Goal: Register for event/course

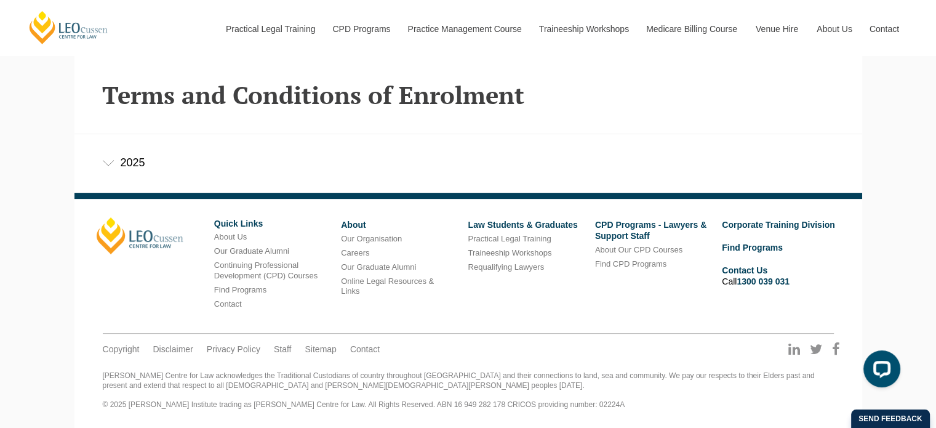
scroll to position [326, 0]
click at [108, 161] on icon at bounding box center [108, 163] width 12 height 6
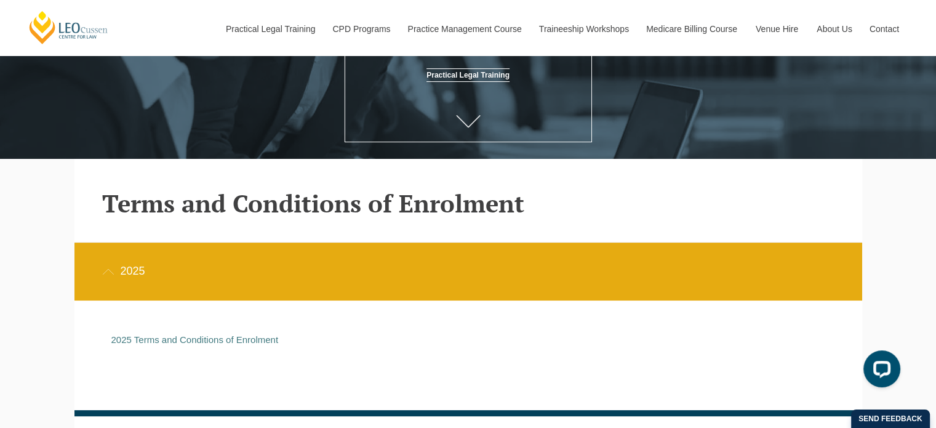
scroll to position [203, 0]
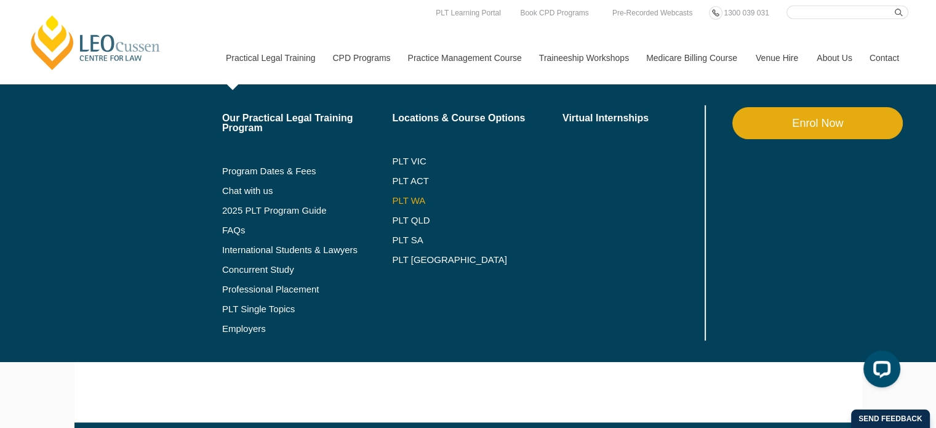
click at [404, 196] on link "PLT WA" at bounding box center [462, 201] width 140 height 10
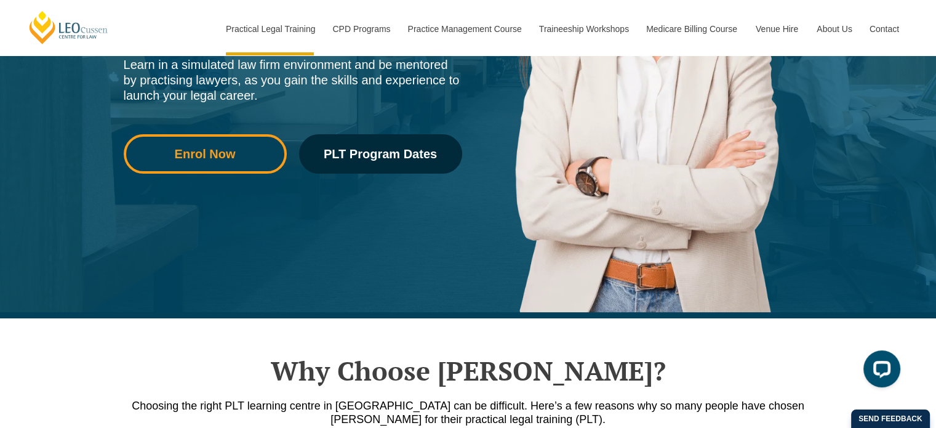
click at [198, 163] on link "Enrol Now" at bounding box center [205, 153] width 163 height 39
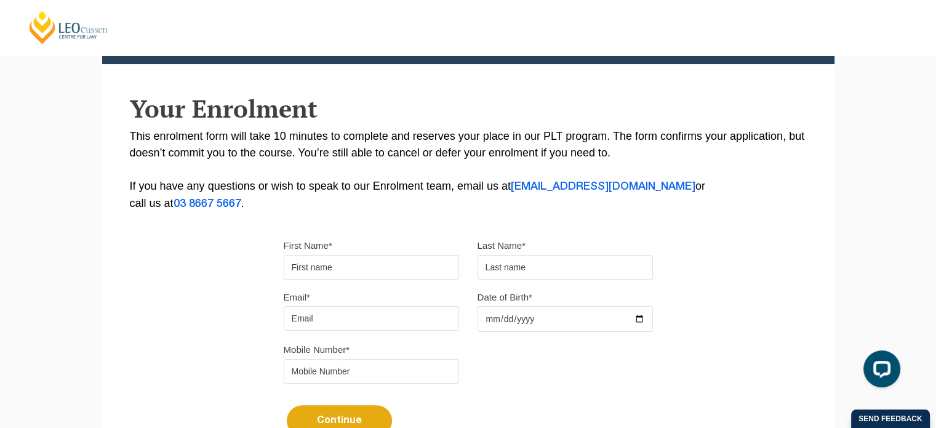
click at [376, 255] on input "First Name*" at bounding box center [371, 267] width 175 height 25
type input "[PERSON_NAME]"
type input "[PERSON_NAME][EMAIL_ADDRESS][DOMAIN_NAME]"
type input "0439956939"
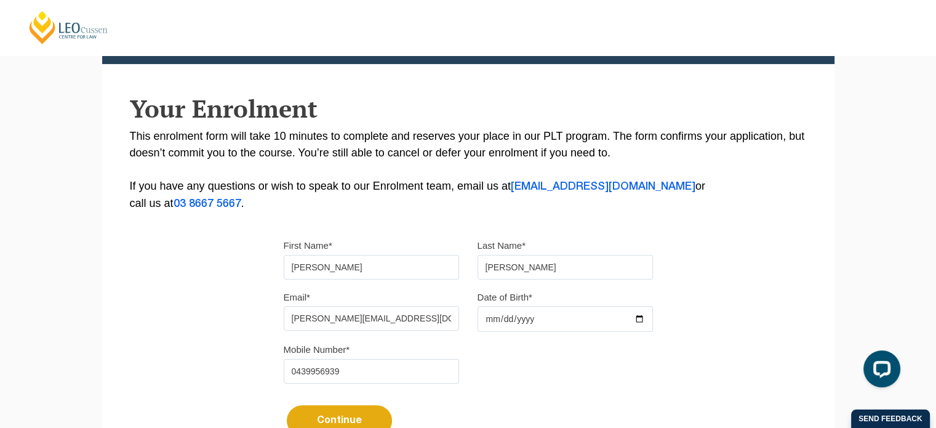
click at [564, 319] on input "Date of Birth*" at bounding box center [565, 319] width 175 height 26
type input "1982-04-04"
click at [608, 353] on div "Mobile Number* 0439956939" at bounding box center [469, 367] width 388 height 52
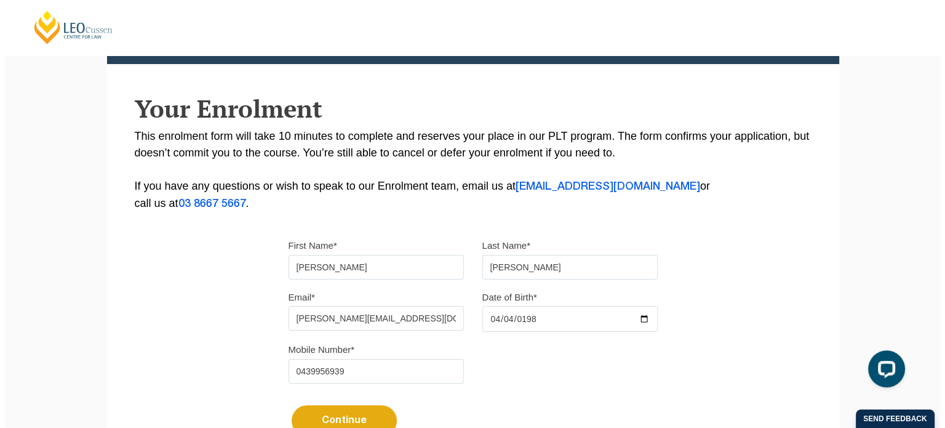
scroll to position [369, 0]
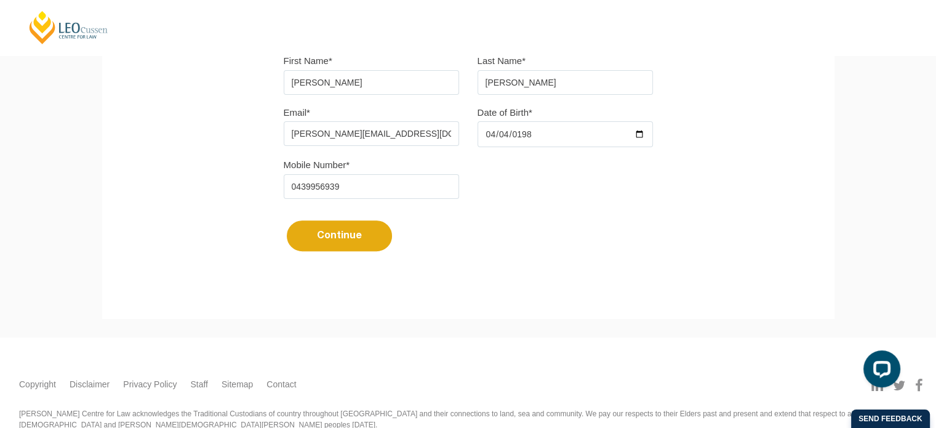
click at [343, 244] on button "Continue" at bounding box center [339, 235] width 105 height 31
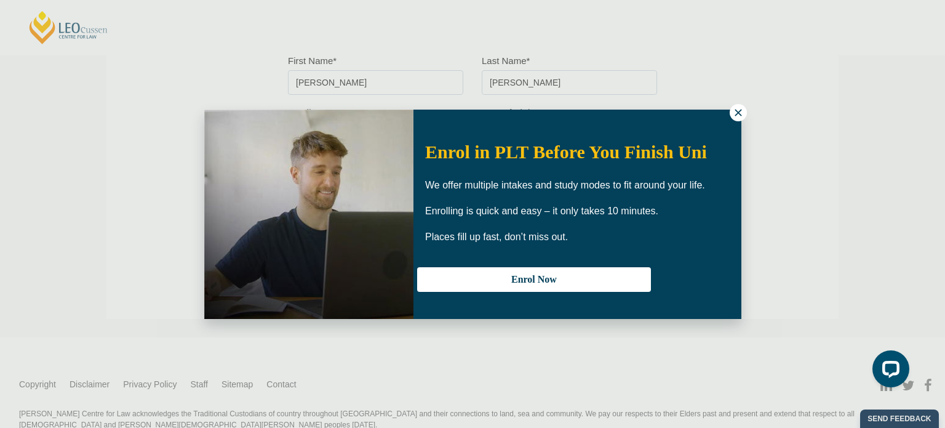
select select
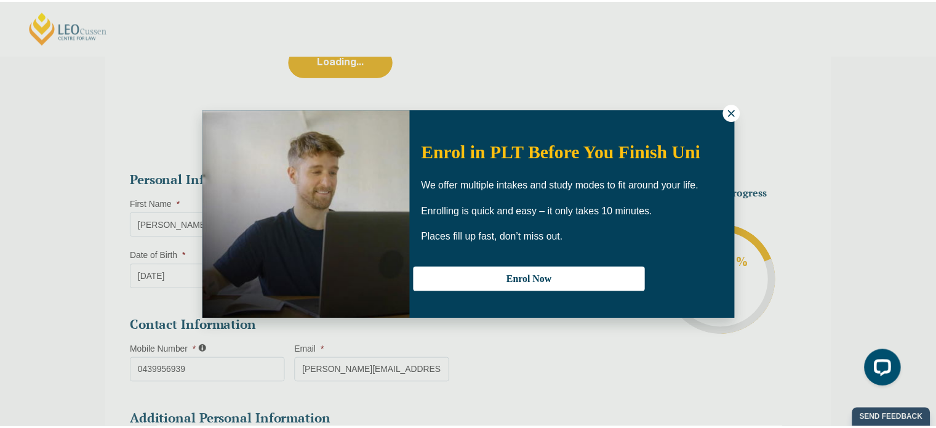
scroll to position [655, 0]
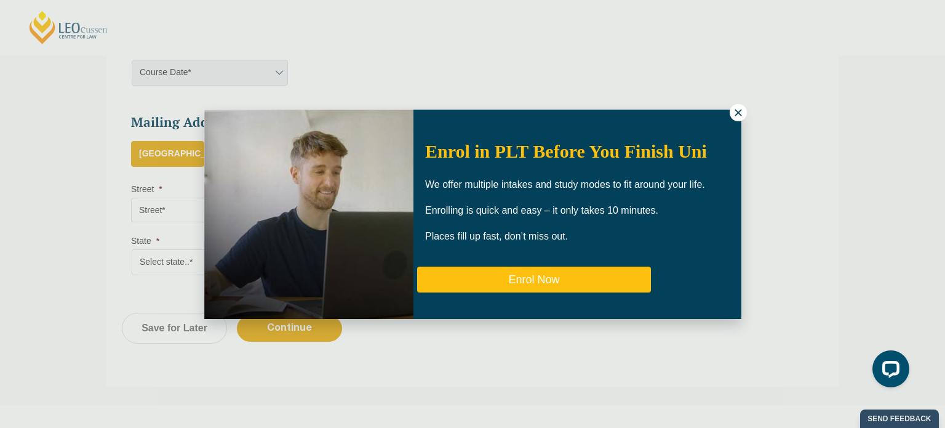
click at [523, 276] on button "Enrol Now" at bounding box center [534, 280] width 234 height 26
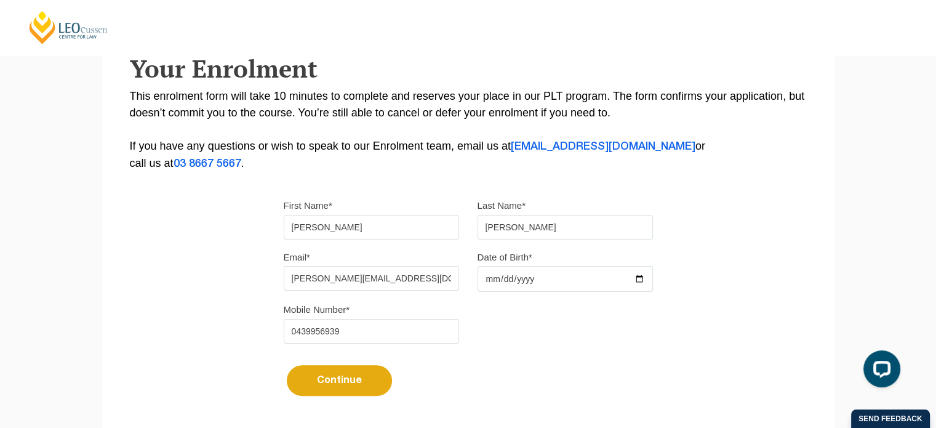
scroll to position [290, 0]
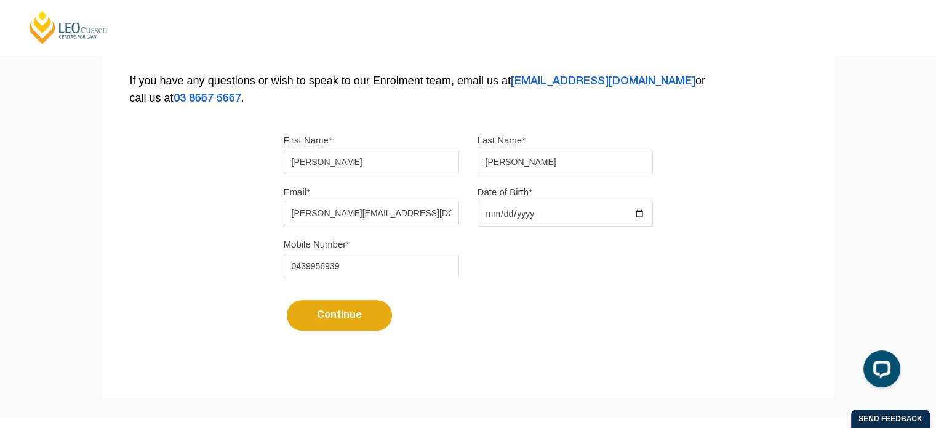
click at [351, 316] on button "Continue" at bounding box center [339, 315] width 105 height 31
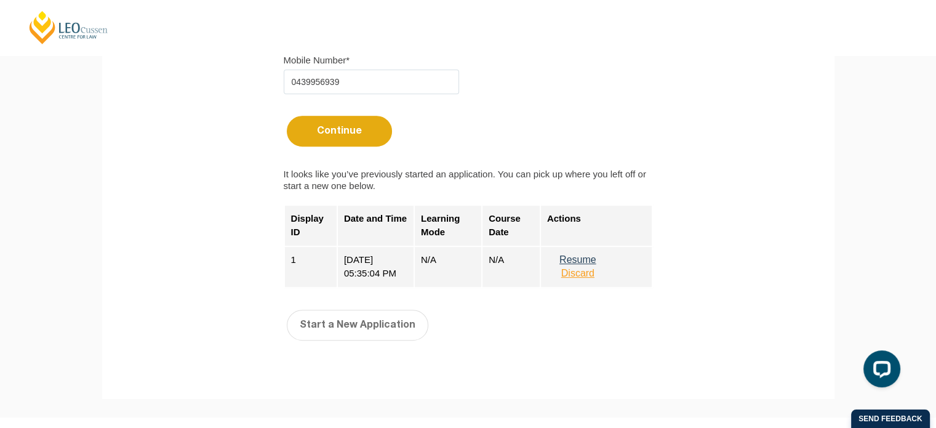
scroll to position [475, 0]
click at [577, 256] on button "Resume" at bounding box center [578, 259] width 62 height 11
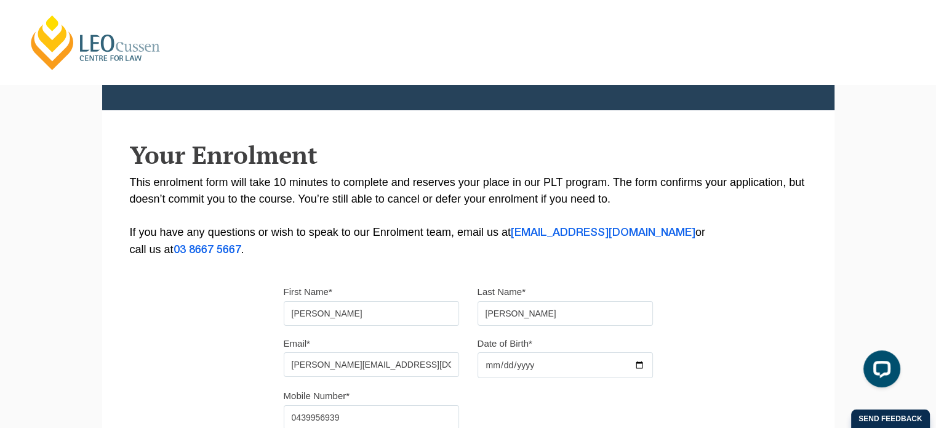
scroll to position [0, 0]
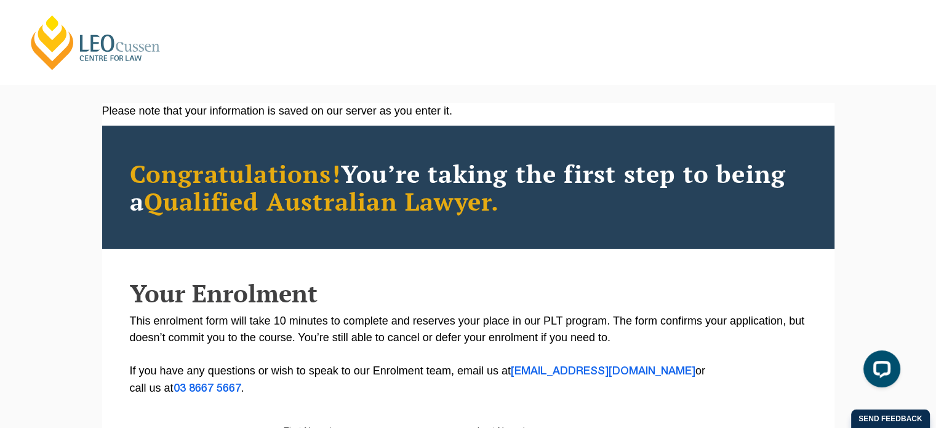
click at [100, 49] on link "[PERSON_NAME] Centre for Law" at bounding box center [96, 43] width 136 height 58
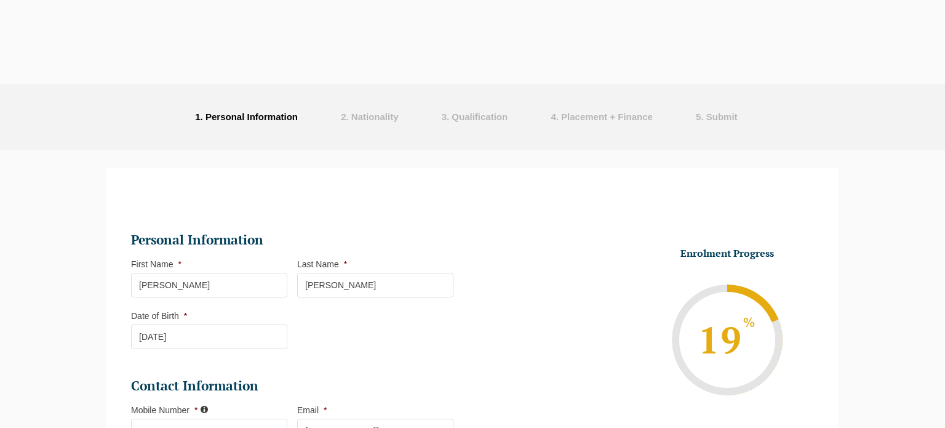
select select
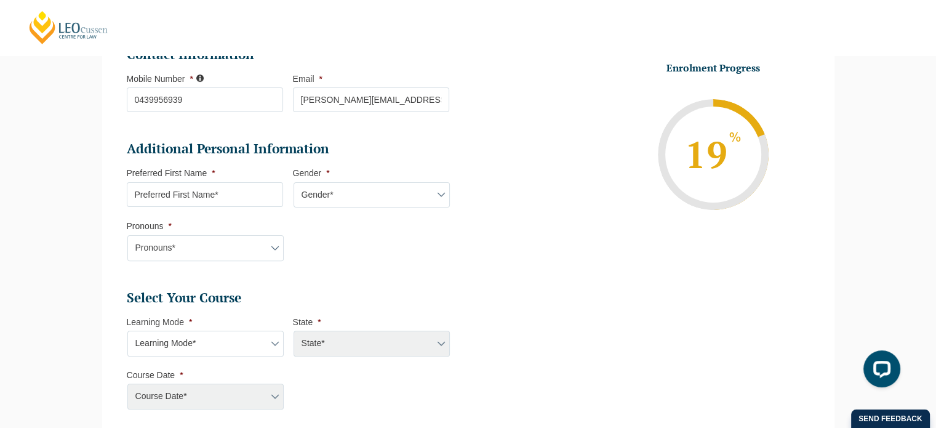
scroll to position [352, 0]
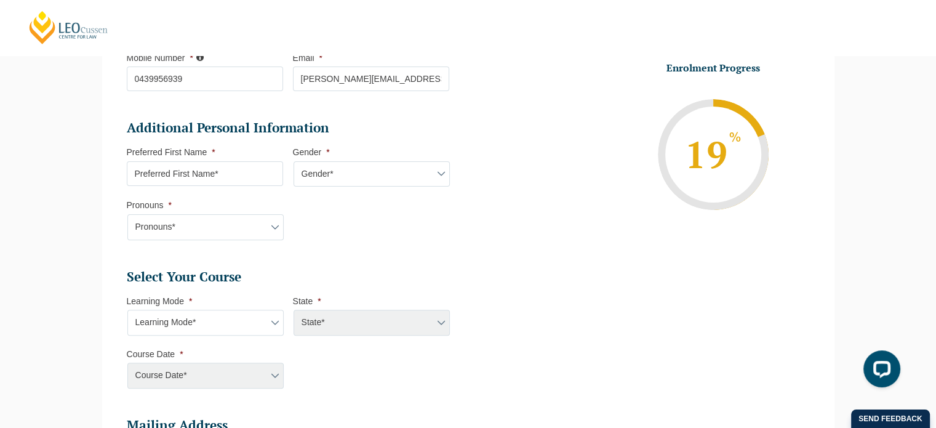
click at [248, 172] on input "Preferred First Name *" at bounding box center [205, 173] width 156 height 25
type input "Emma"
select select "WA"
select select
click at [340, 169] on select "Gender* Male Female Nonbinary Intersex Prefer not to disclose Other" at bounding box center [372, 174] width 156 height 26
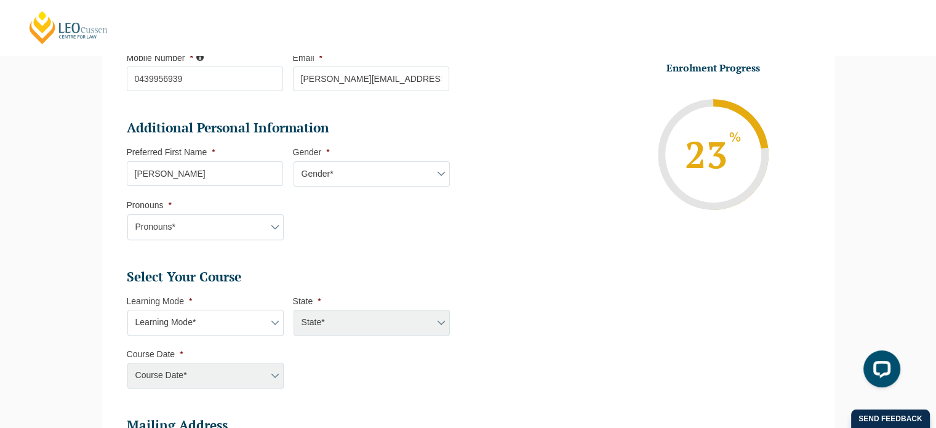
select select "[DEMOGRAPHIC_DATA]"
click at [294, 161] on select "Gender* Male Female Nonbinary Intersex Prefer not to disclose Other" at bounding box center [372, 174] width 156 height 26
click at [182, 221] on select "Pronouns* She/Her/Hers He/Him/His They/Them/Theirs Other Prefer not to disclose" at bounding box center [205, 227] width 156 height 26
select select "She/Her/Hers"
click at [127, 214] on select "Pronouns* She/Her/Hers He/Him/His They/Them/Theirs Other Prefer not to disclose" at bounding box center [205, 227] width 156 height 26
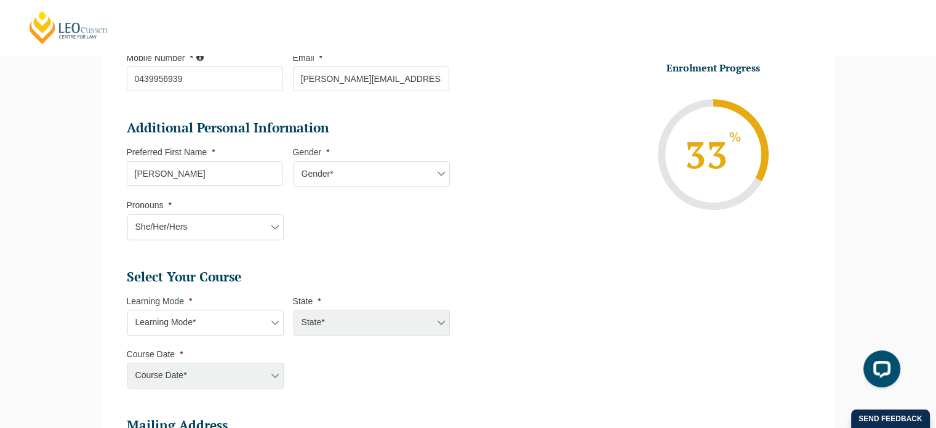
click at [401, 247] on li "Additional Personal Information Preferred First Name * Emma Gender * Gender* Ma…" at bounding box center [293, 185] width 332 height 133
click at [233, 230] on select "Pronouns* She/Her/Hers He/Him/His They/Them/Theirs Other Prefer not to disclose" at bounding box center [205, 227] width 156 height 26
click at [233, 231] on select "Pronouns* She/Her/Hers He/Him/His They/Them/Theirs Other Prefer not to disclose" at bounding box center [205, 227] width 156 height 26
click at [454, 213] on li "Additional Personal Information Preferred First Name * Emma Gender * Gender* Ma…" at bounding box center [293, 185] width 332 height 133
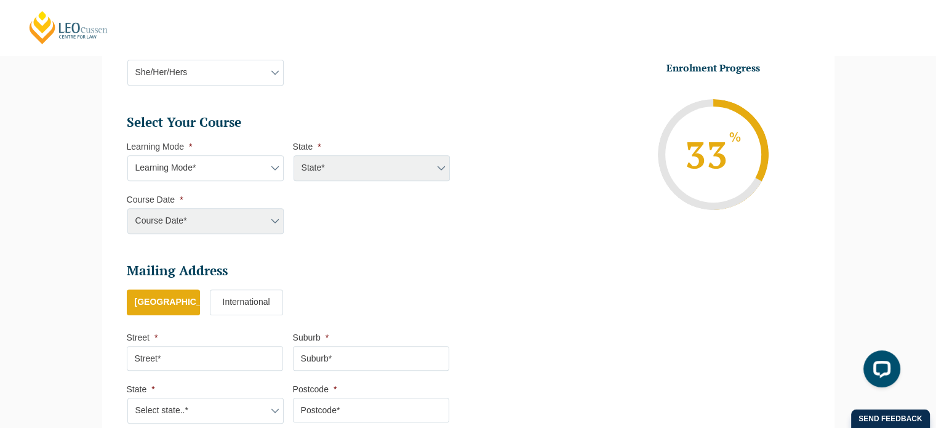
scroll to position [537, 0]
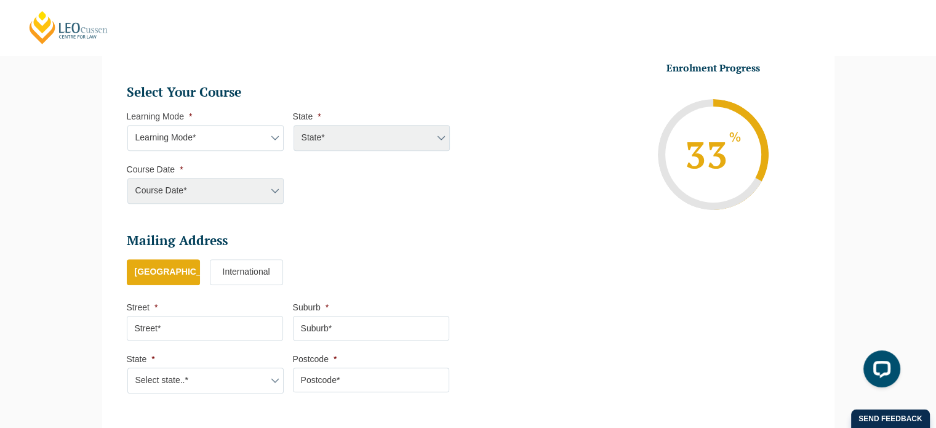
click at [210, 138] on select "Learning Mode* Online Full Time Learning Online Part Time Learning Blended Full…" at bounding box center [205, 138] width 156 height 26
click at [436, 205] on li "Select Your Course This field is hidden when viewing the form Only for Flinder …" at bounding box center [293, 150] width 332 height 133
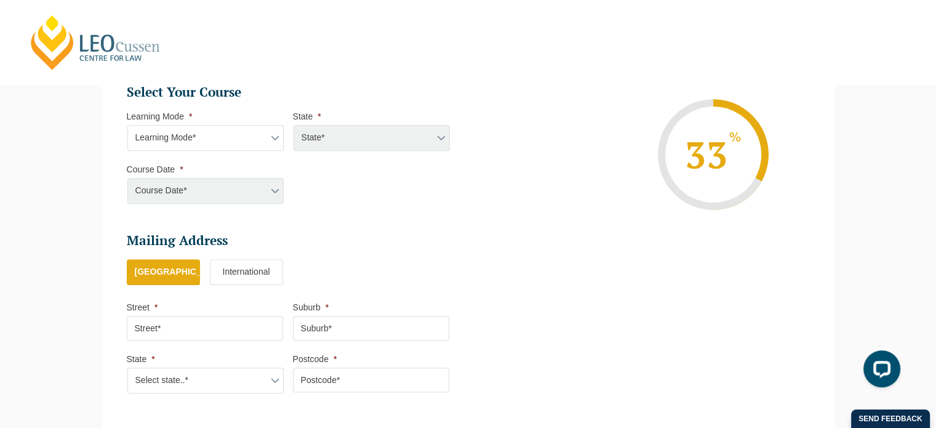
click at [257, 135] on select "Learning Mode* Online Full Time Learning Online Part Time Learning Blended Full…" at bounding box center [205, 138] width 156 height 26
select select "Online Full Time Learning"
click at [127, 125] on select "Learning Mode* Online Full Time Learning Online Part Time Learning Blended Full…" at bounding box center [205, 138] width 156 height 26
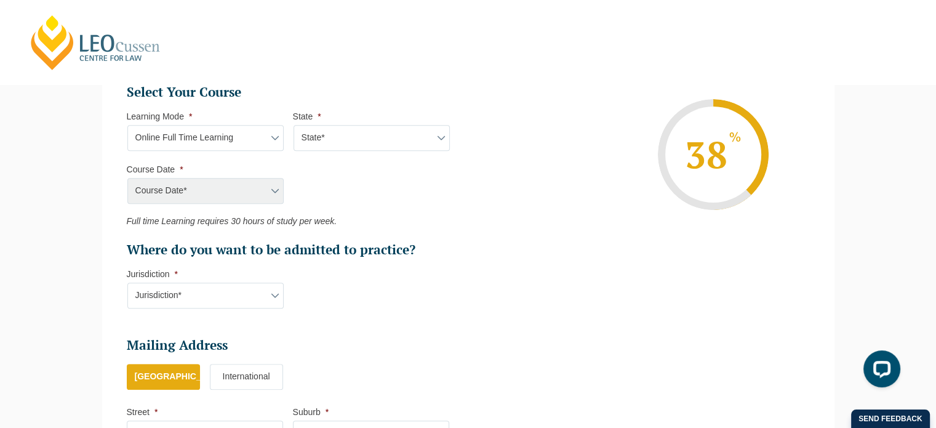
click at [350, 138] on select "State* National (ACT/NSW, VIC, QLD, SA, WA)" at bounding box center [372, 138] width 156 height 26
select select "National ([GEOGRAPHIC_DATA]/[GEOGRAPHIC_DATA], [GEOGRAPHIC_DATA], [GEOGRAPHIC_D…"
click at [294, 125] on select "State* National (ACT/NSW, VIC, QLD, SA, WA)" at bounding box center [372, 138] width 156 height 26
click at [424, 138] on select "State* National (ACT/NSW, VIC, QLD, SA, WA)" at bounding box center [372, 138] width 156 height 26
click at [294, 125] on select "State* National (ACT/NSW, VIC, QLD, SA, WA)" at bounding box center [372, 138] width 156 height 26
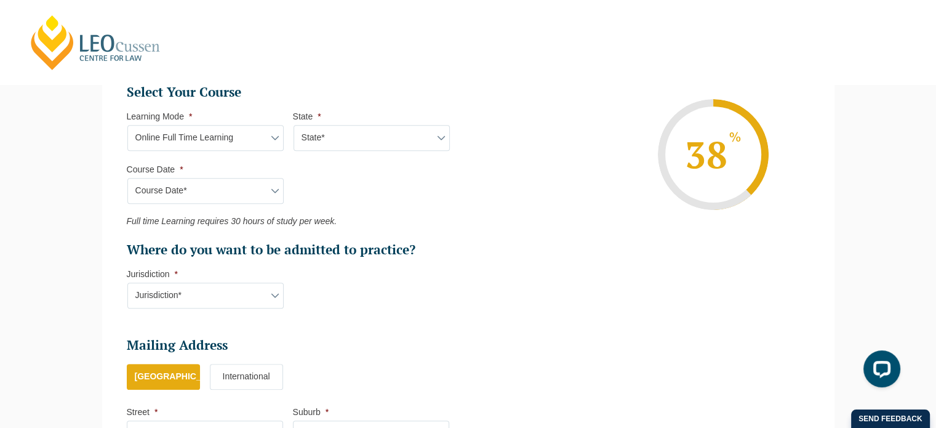
click at [256, 189] on select "Course Date* September 2025 (22-Sep-2025 to 20-Feb-2026) December 2025 (08-Dec-…" at bounding box center [205, 191] width 156 height 26
select select "[DATE] ([DATE] to [DATE])"
click at [127, 178] on select "Course Date* September 2025 (22-Sep-2025 to 20-Feb-2026) December 2025 (08-Dec-…" at bounding box center [205, 191] width 156 height 26
type input "Intake 10 September 2025 FT"
type input "Practical Legal Training (NAT)"
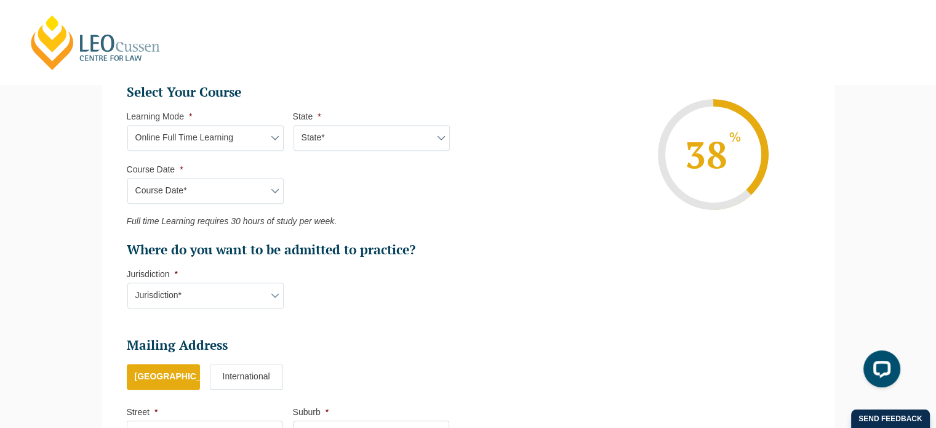
select select "NAT PLT (SEP) 2025 Full Time Online"
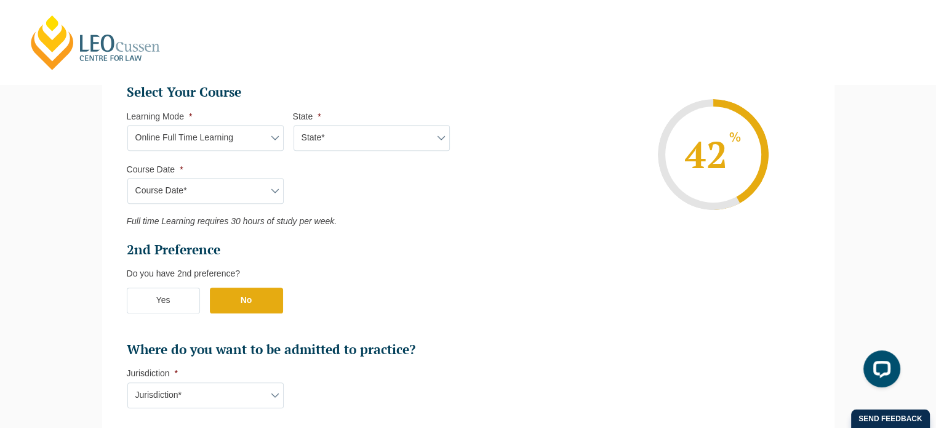
click at [399, 247] on h2 "2nd Preference" at bounding box center [288, 249] width 323 height 17
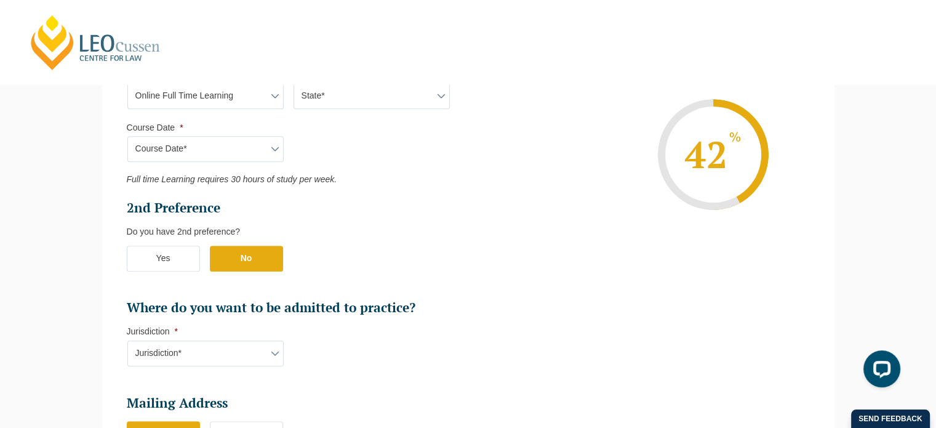
scroll to position [660, 0]
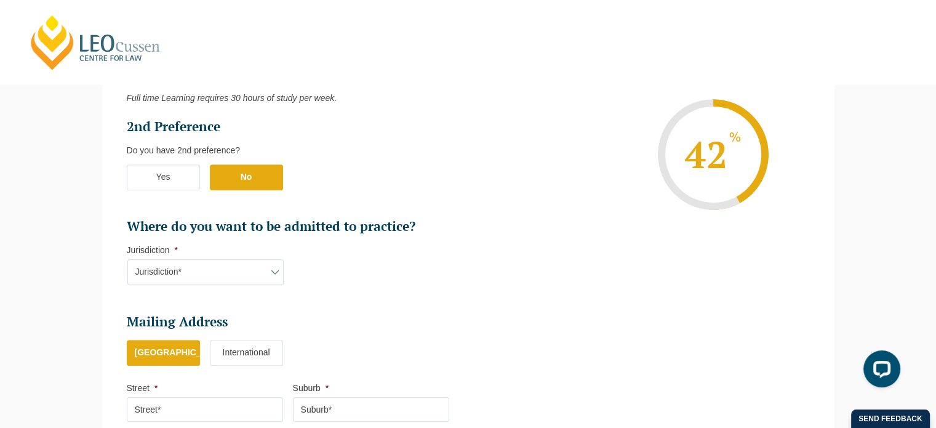
click at [172, 167] on label "Yes" at bounding box center [163, 177] width 73 height 26
click at [0, 0] on input "Yes" at bounding box center [0, 0] width 0 height 0
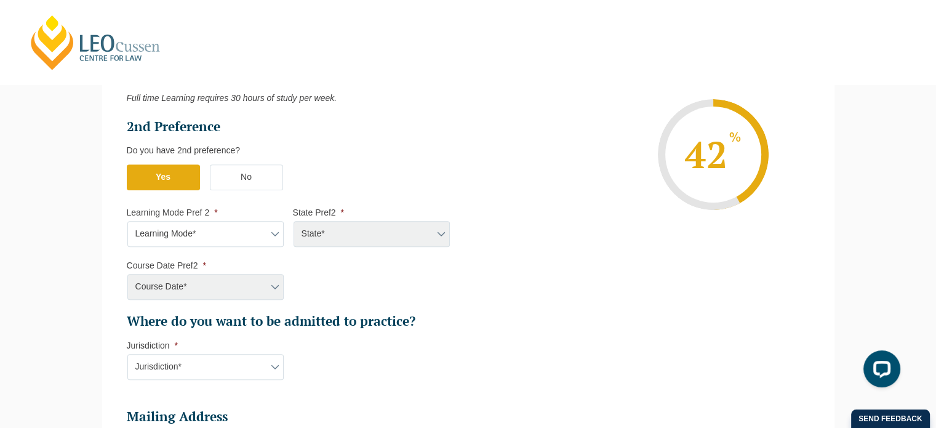
click at [201, 228] on select "Learning Mode* Online Full Time Learning Online Part Time Learning Blended Full…" at bounding box center [205, 234] width 156 height 26
select select "Online Full Time Learning"
click at [127, 221] on select "Learning Mode* Online Full Time Learning Online Part Time Learning Blended Full…" at bounding box center [205, 234] width 156 height 26
click at [348, 233] on select "State* National (ACT/NSW, VIC, QLD, SA, WA)" at bounding box center [372, 234] width 156 height 26
select select "National ([GEOGRAPHIC_DATA]/[GEOGRAPHIC_DATA], [GEOGRAPHIC_DATA], [GEOGRAPHIC_D…"
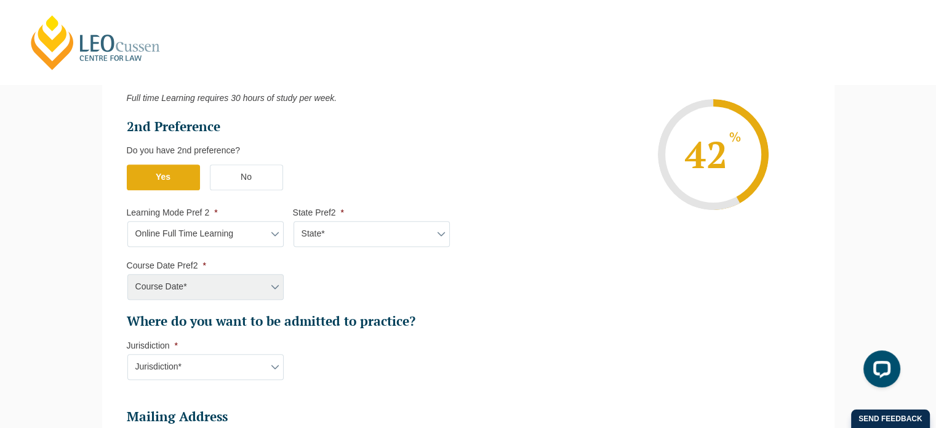
click at [294, 221] on select "State* National (ACT/NSW, VIC, QLD, SA, WA)" at bounding box center [372, 234] width 156 height 26
click at [182, 285] on select "Course Date* September 2025 (22-Sep-2025 to 20-Feb-2026) December 2025 (08-Dec-…" at bounding box center [205, 287] width 156 height 26
select select "[DATE] ([DATE] to [DATE])"
click at [127, 274] on select "Course Date* September 2025 (22-Sep-2025 to 20-Feb-2026) December 2025 (08-Dec-…" at bounding box center [205, 287] width 156 height 26
type input "Intake 11 December 2025 FT"
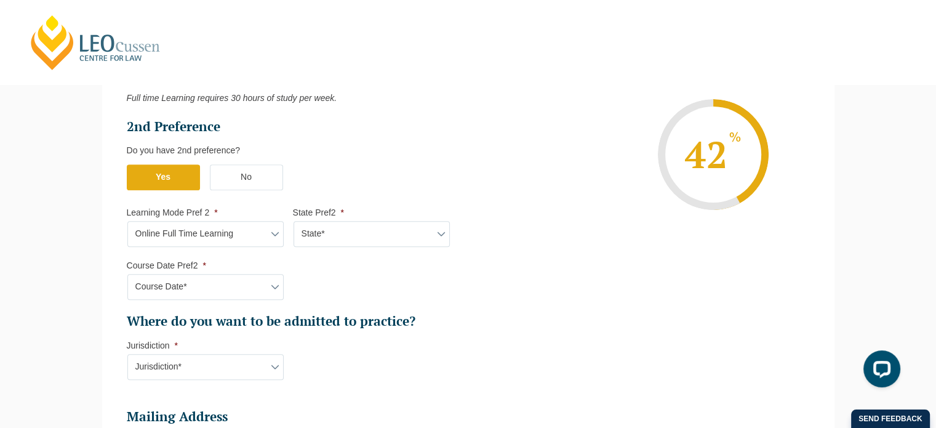
type input "Practical Legal Training (NAT)"
click at [384, 346] on li "Select Your Course This field is hidden when viewing the form Only for Flinder …" at bounding box center [293, 177] width 332 height 432
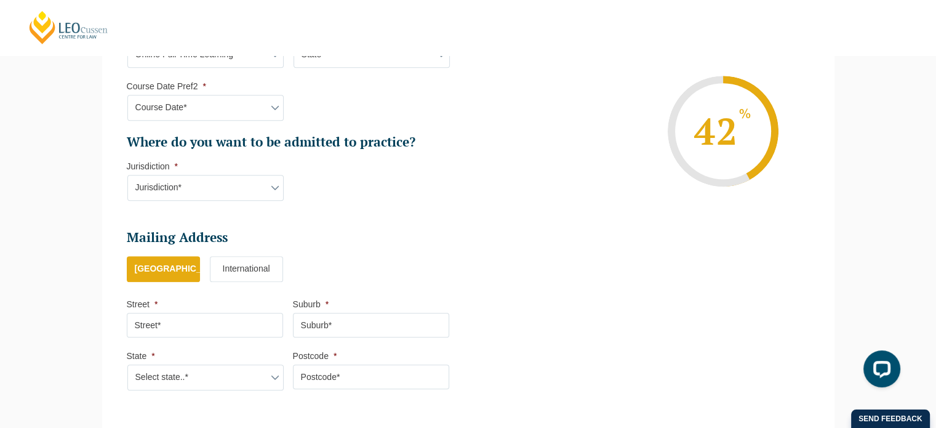
scroll to position [845, 0]
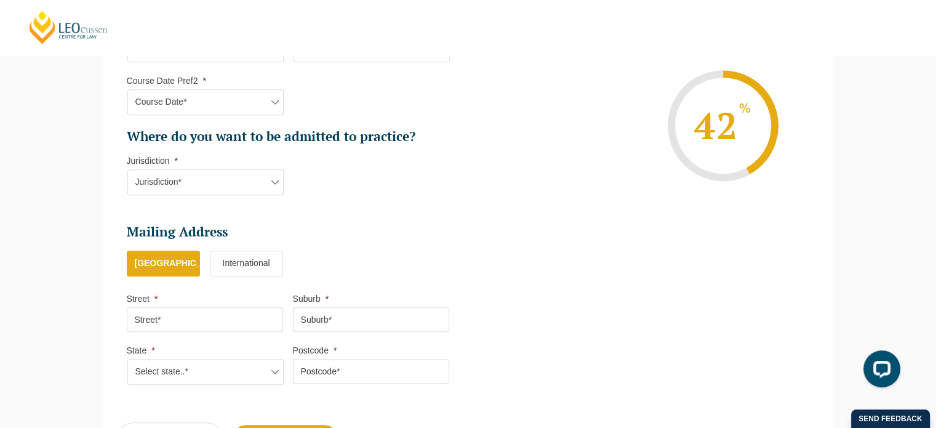
click at [239, 184] on select "Jurisdiction* VIC ACT/NSW SA WA QLD" at bounding box center [205, 182] width 156 height 26
select select "WA"
click at [127, 169] on select "Jurisdiction* VIC ACT/NSW SA WA QLD" at bounding box center [205, 182] width 156 height 26
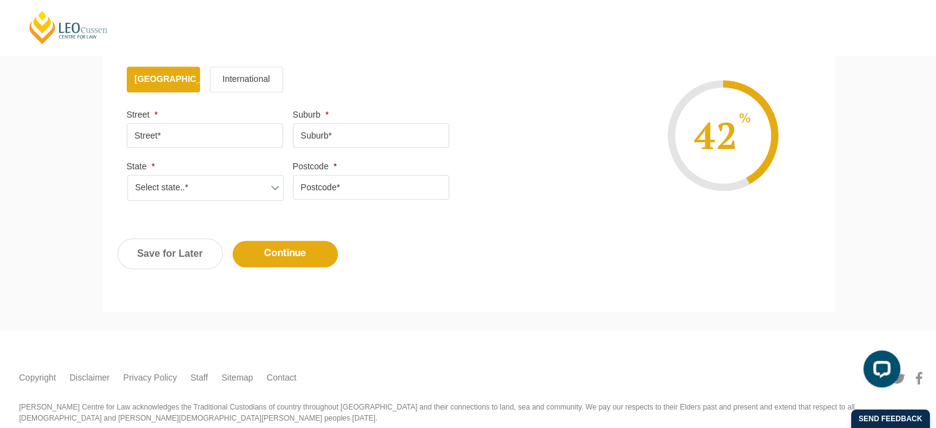
scroll to position [1029, 0]
click at [213, 132] on input "Street *" at bounding box center [205, 134] width 156 height 25
type input "13B Parke Road, Gooseberry Hill WA, Australia"
type input "Gooseberry Hill"
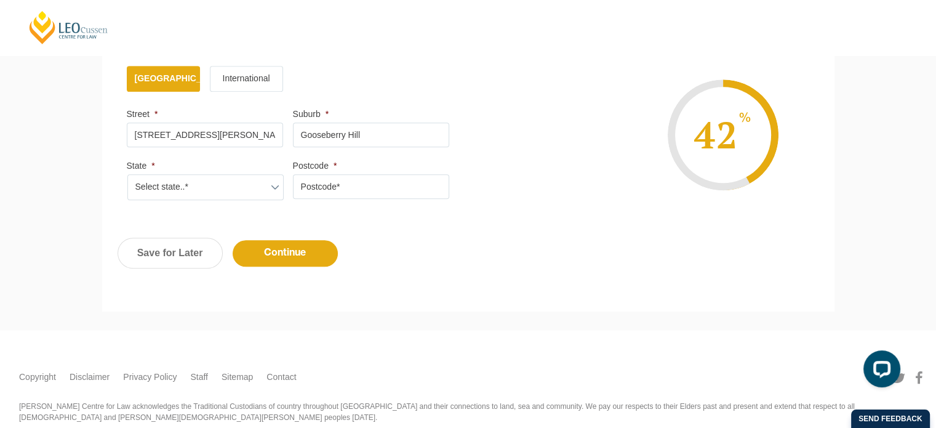
select select "WA"
type input "6076"
click at [440, 235] on div "Previous Continue Save for Later" at bounding box center [468, 259] width 732 height 68
click at [263, 252] on input "Continue" at bounding box center [285, 253] width 105 height 26
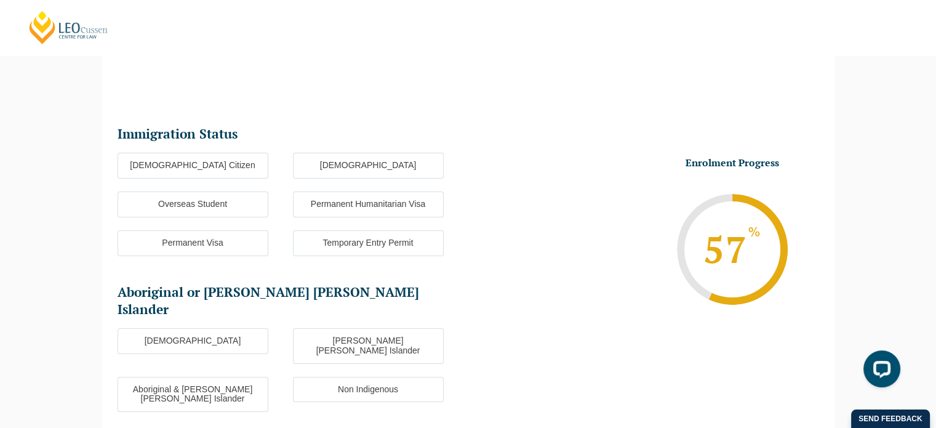
scroll to position [106, 0]
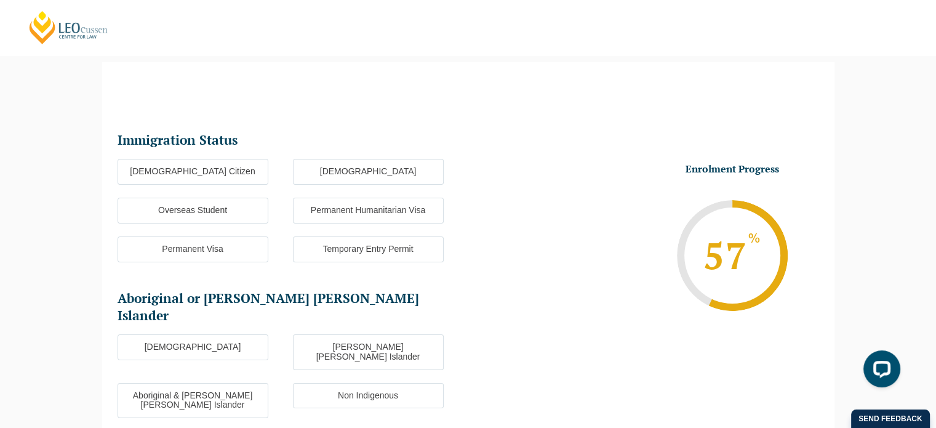
click at [200, 167] on label "[DEMOGRAPHIC_DATA] Citizen" at bounding box center [193, 172] width 151 height 26
click at [0, 0] on input "[DEMOGRAPHIC_DATA] Citizen" at bounding box center [0, 0] width 0 height 0
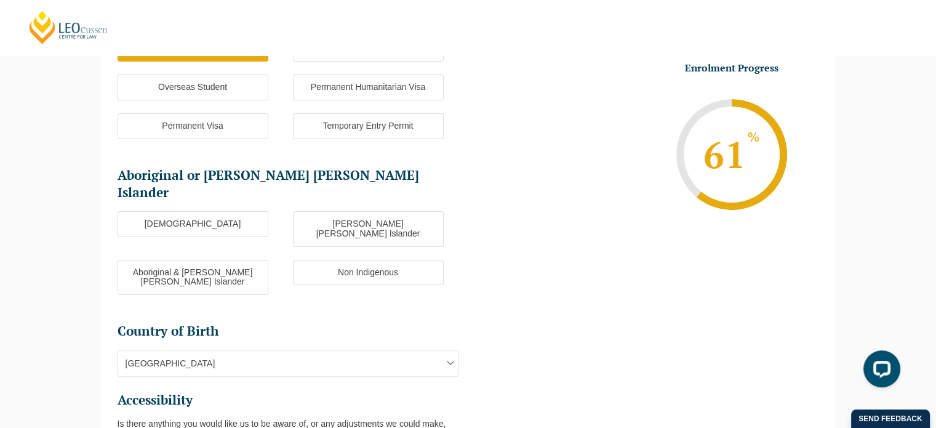
scroll to position [291, 0]
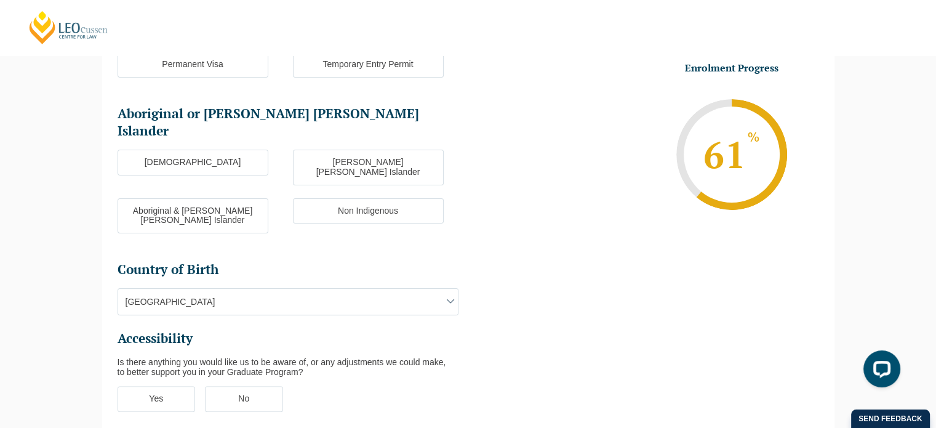
click at [339, 198] on label "Non Indigenous" at bounding box center [368, 211] width 151 height 26
click at [0, 0] on input "Non Indigenous" at bounding box center [0, 0] width 0 height 0
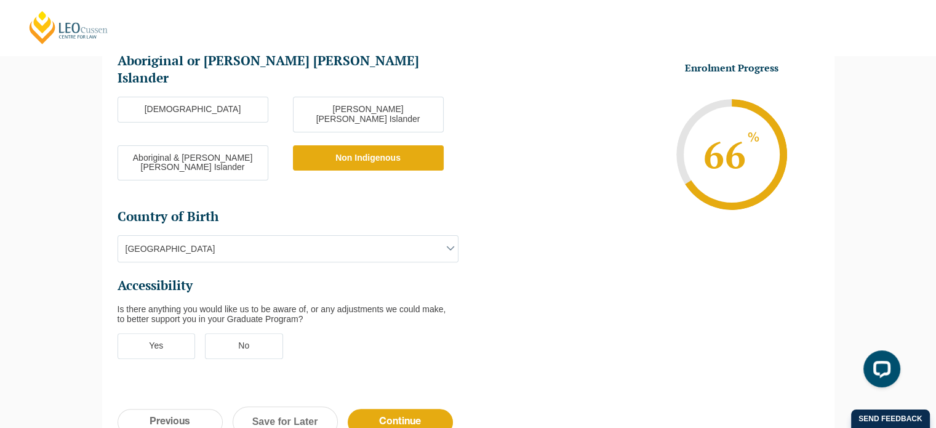
scroll to position [475, 0]
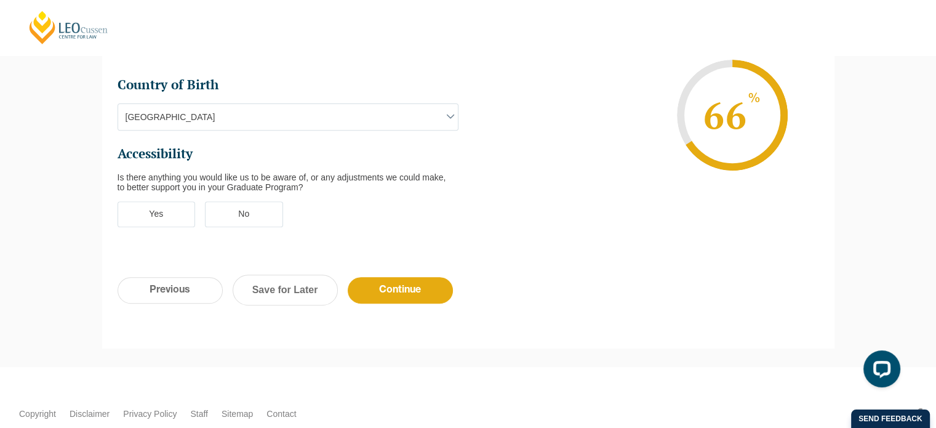
click at [247, 201] on label "No" at bounding box center [244, 214] width 78 height 26
click at [0, 0] on input "No" at bounding box center [0, 0] width 0 height 0
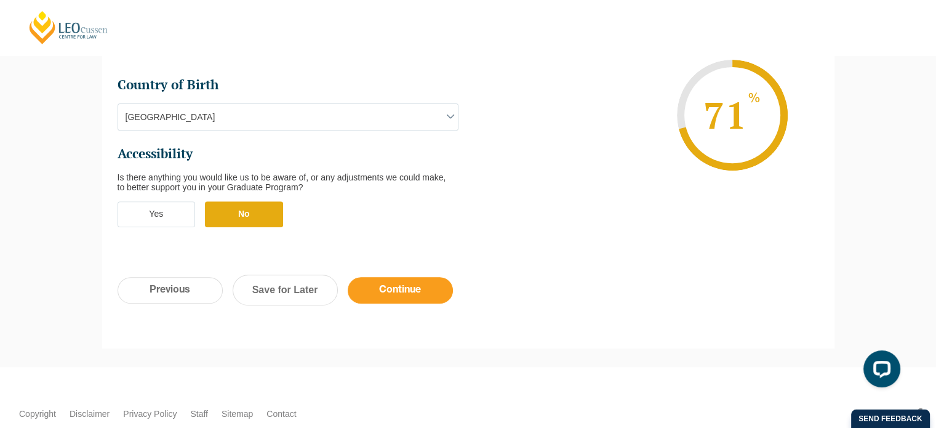
click at [414, 277] on input "Continue" at bounding box center [400, 290] width 105 height 26
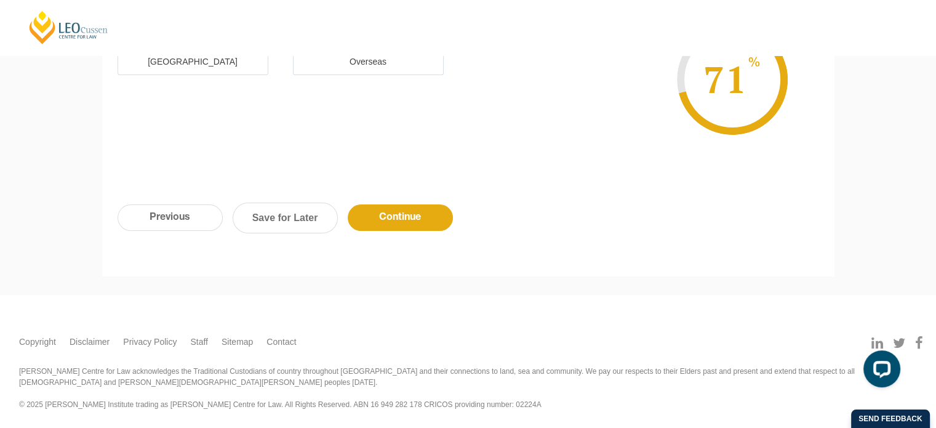
scroll to position [106, 0]
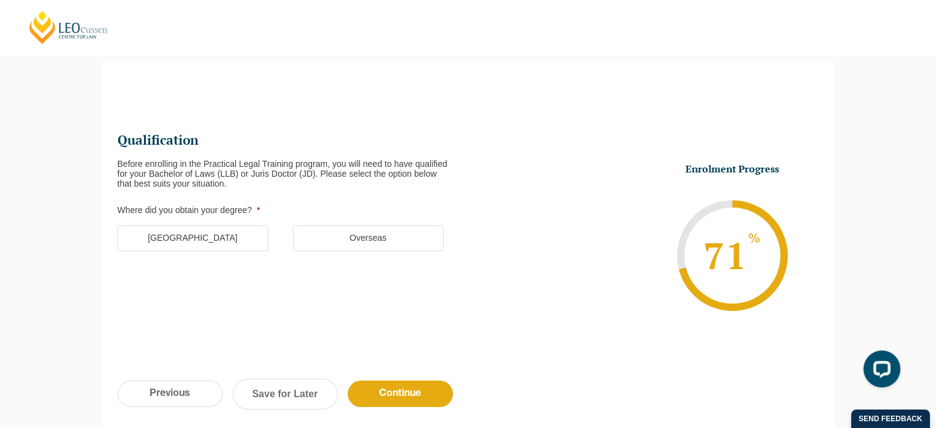
click at [180, 233] on label "[GEOGRAPHIC_DATA]" at bounding box center [193, 238] width 151 height 26
click at [0, 0] on input "[GEOGRAPHIC_DATA]" at bounding box center [0, 0] width 0 height 0
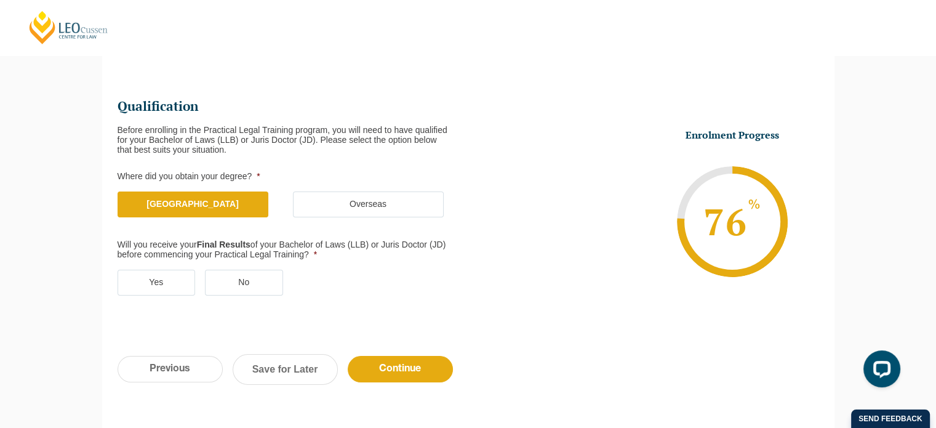
scroll to position [167, 0]
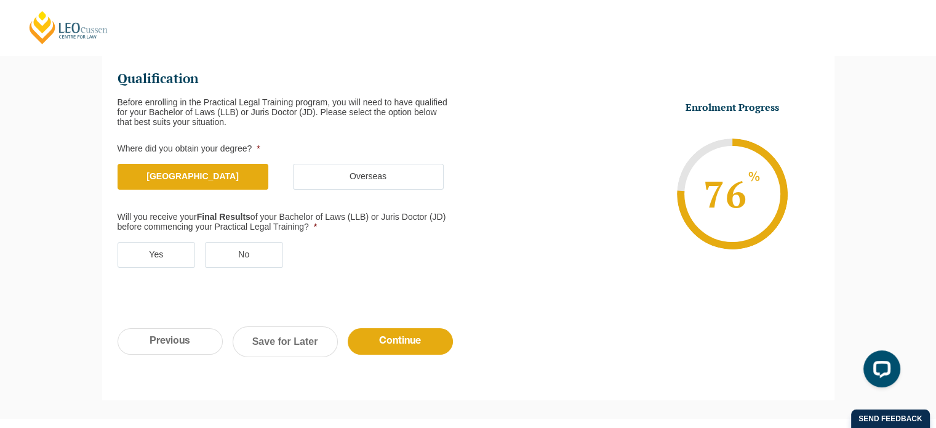
click at [227, 250] on label "No" at bounding box center [244, 255] width 78 height 26
click at [0, 0] on input "No" at bounding box center [0, 0] width 0 height 0
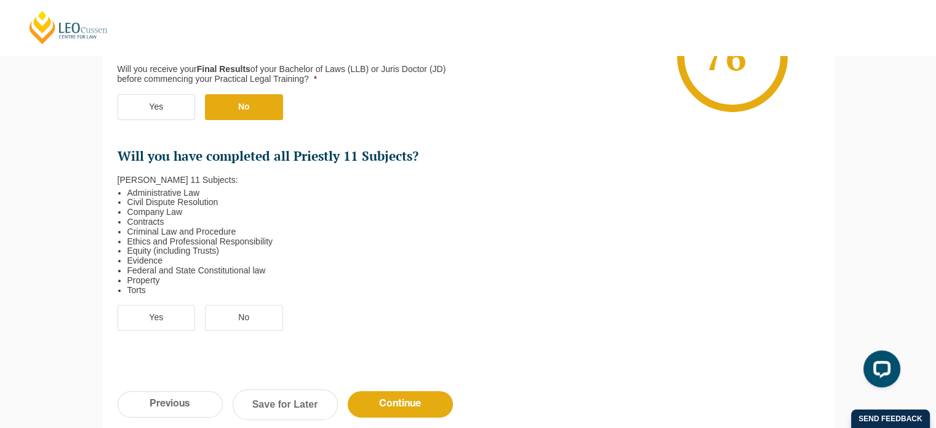
scroll to position [352, 0]
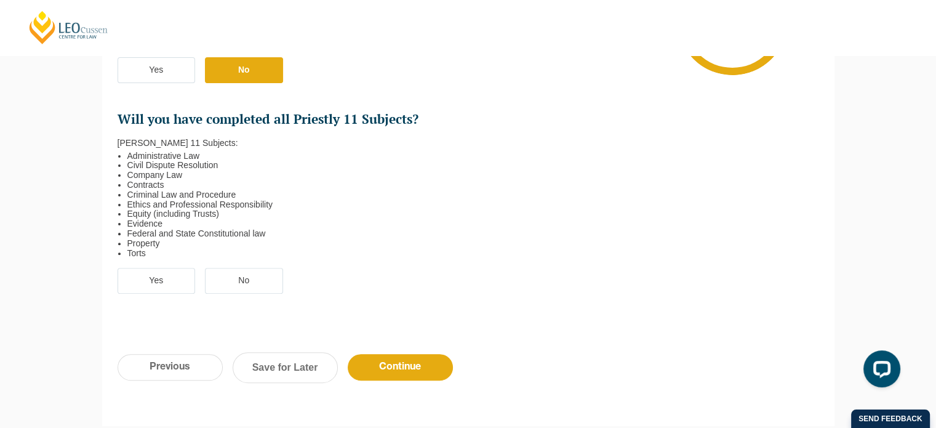
click at [148, 280] on label "Yes" at bounding box center [157, 281] width 78 height 26
click at [0, 0] on input "Yes" at bounding box center [0, 0] width 0 height 0
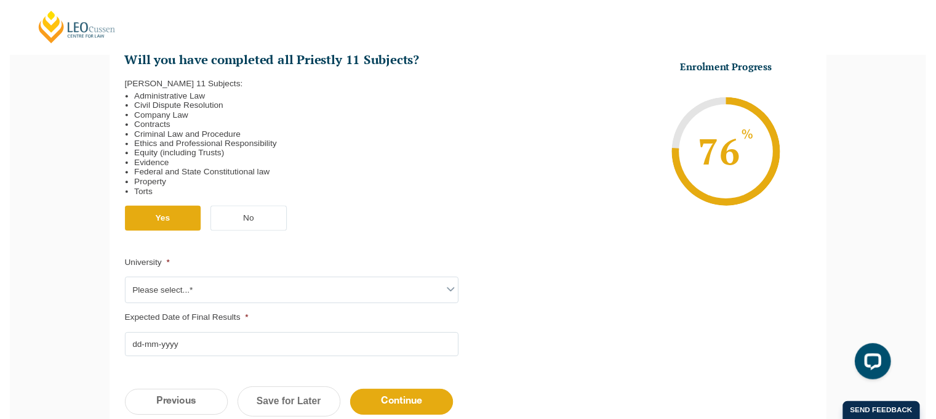
scroll to position [475, 0]
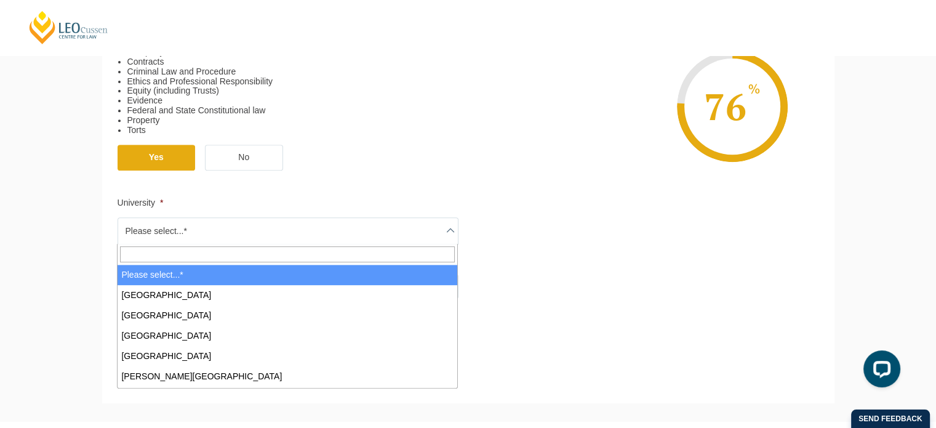
click at [337, 231] on span "Please select...*" at bounding box center [288, 231] width 340 height 26
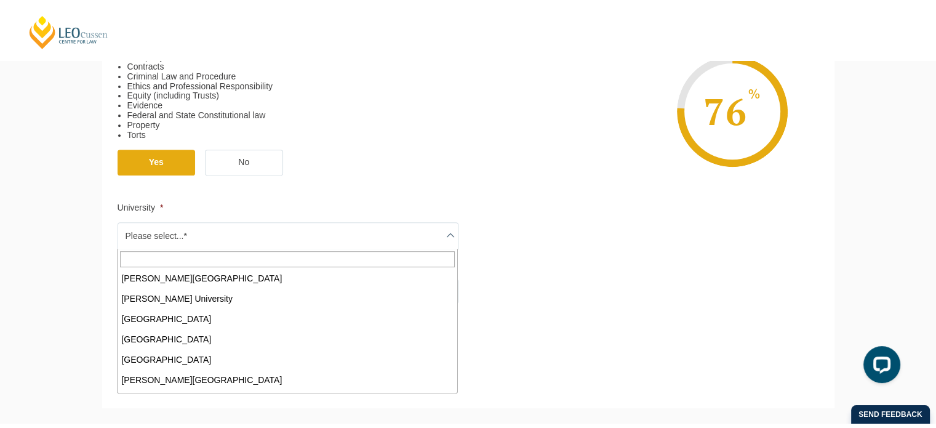
scroll to position [246, 0]
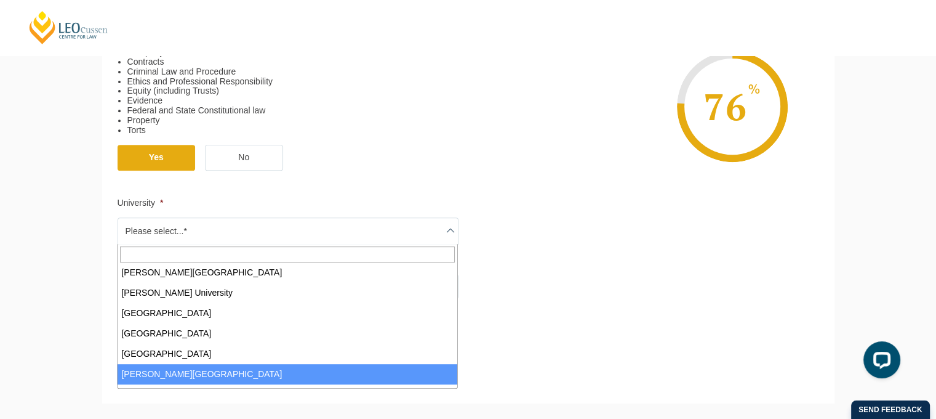
select select "[PERSON_NAME][GEOGRAPHIC_DATA]"
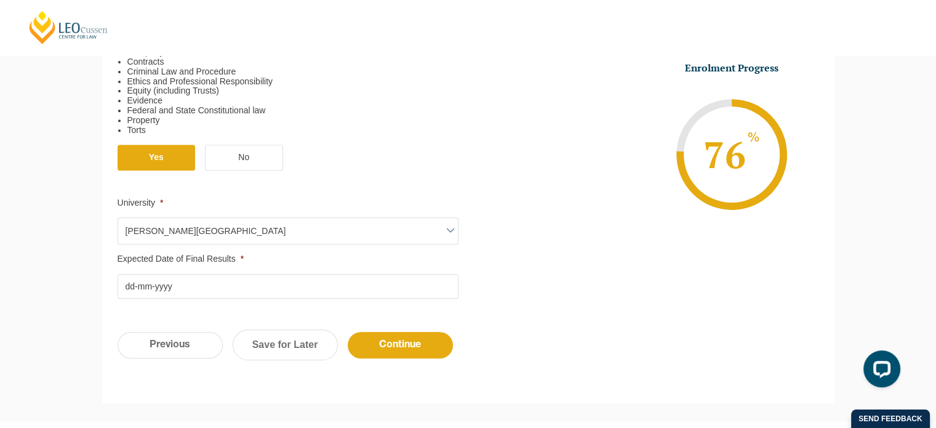
click at [249, 285] on input "Expected Date of Final Results *" at bounding box center [288, 286] width 341 height 25
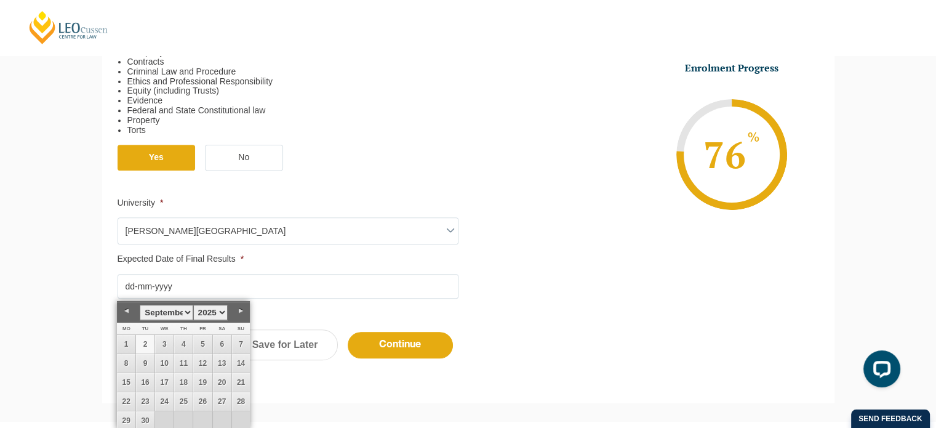
click at [185, 310] on select "January February March April May June July August September October November De…" at bounding box center [166, 312] width 53 height 15
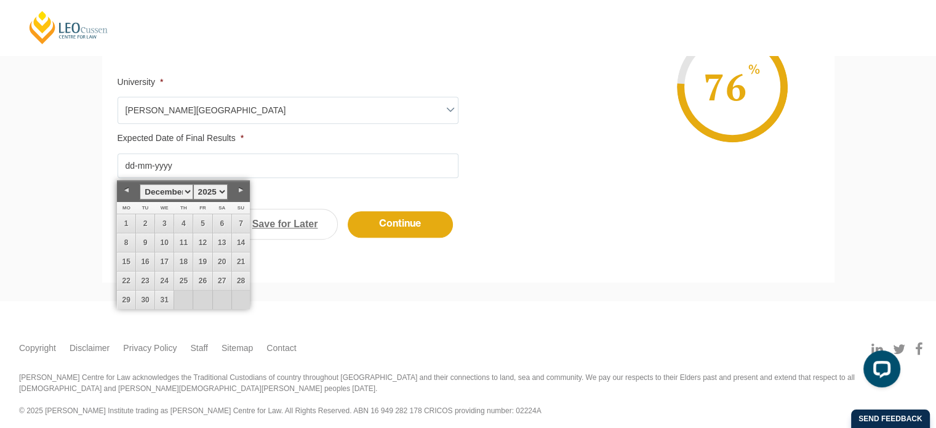
scroll to position [598, 0]
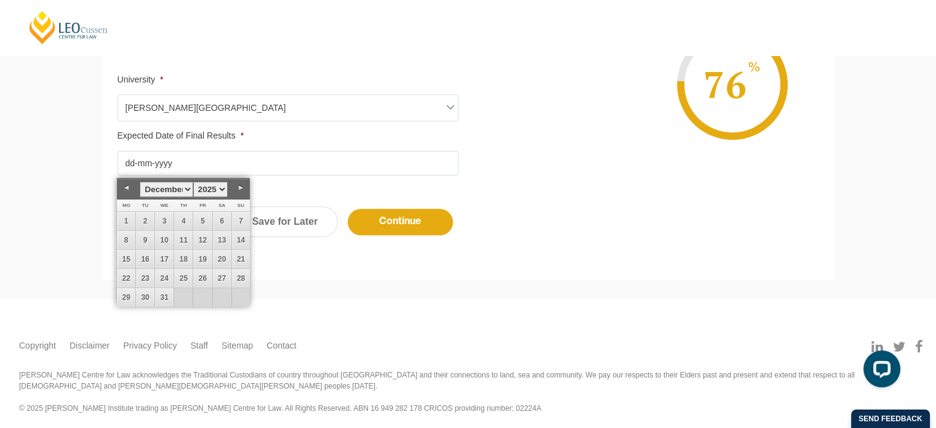
click at [188, 187] on select "January February March April May June July August September October November De…" at bounding box center [166, 189] width 53 height 15
click at [123, 276] on link "17" at bounding box center [126, 278] width 18 height 18
type input "17-11-2025"
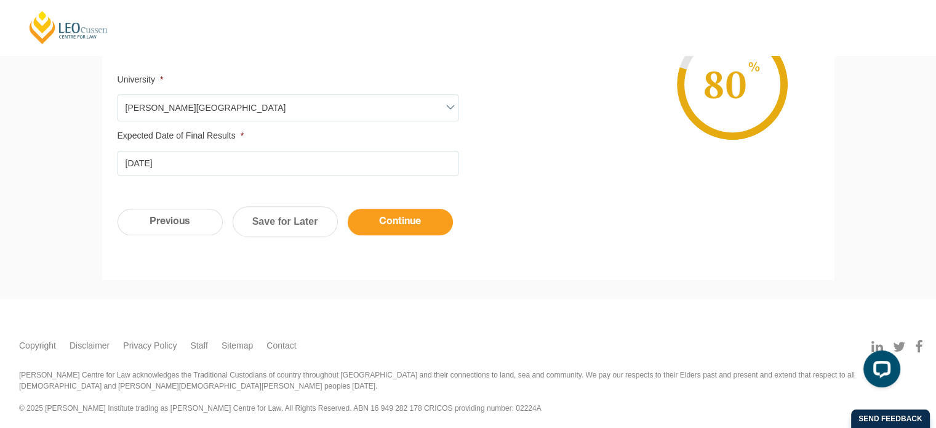
click at [407, 217] on input "Continue" at bounding box center [400, 222] width 105 height 26
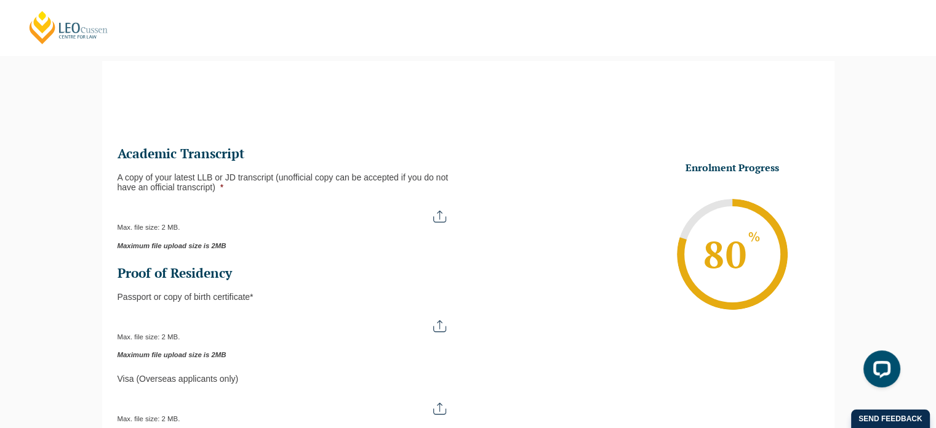
scroll to position [106, 0]
click at [337, 217] on input "A copy of your latest LLB or JD transcript (unofficial copy can be accepted if …" at bounding box center [288, 213] width 341 height 21
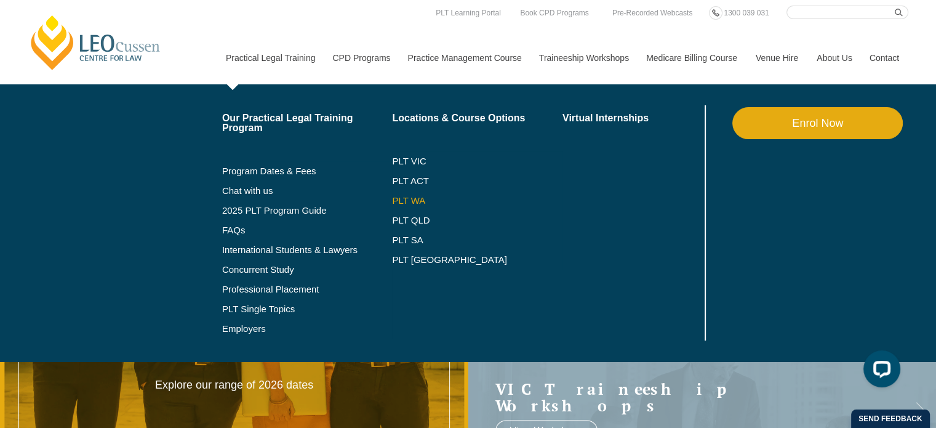
click at [401, 199] on link "PLT WA" at bounding box center [462, 201] width 140 height 10
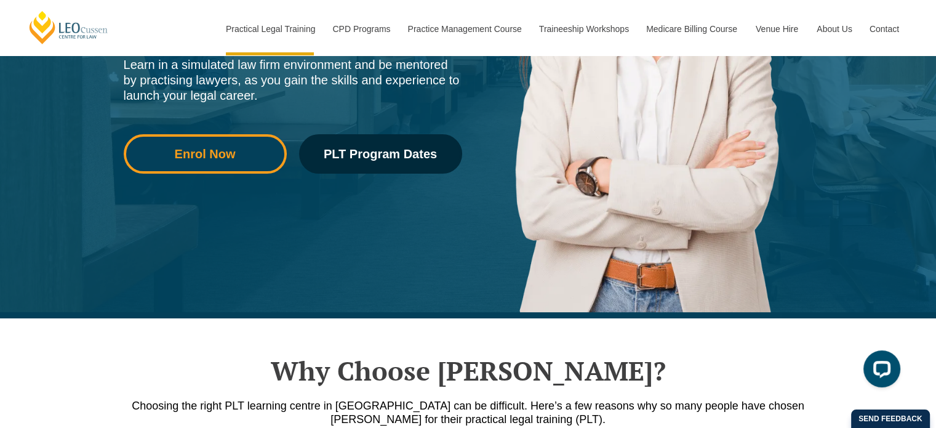
click at [190, 145] on link "Enrol Now" at bounding box center [205, 153] width 163 height 39
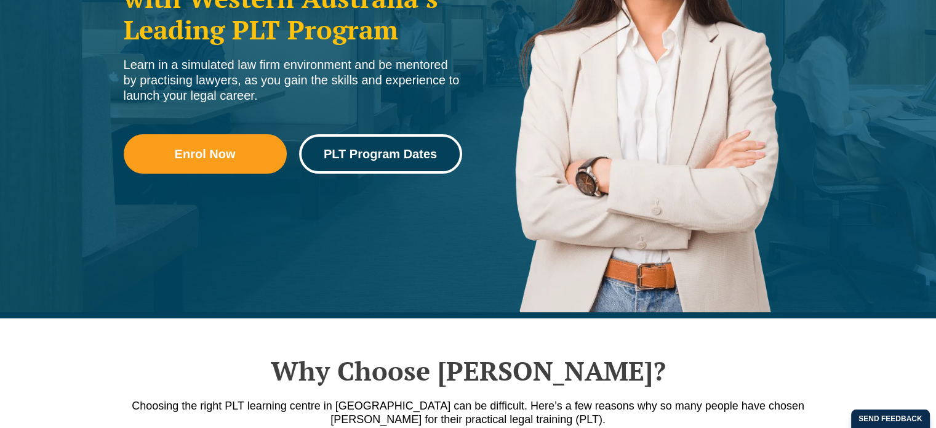
click at [389, 148] on span "PLT Program Dates" at bounding box center [380, 154] width 113 height 12
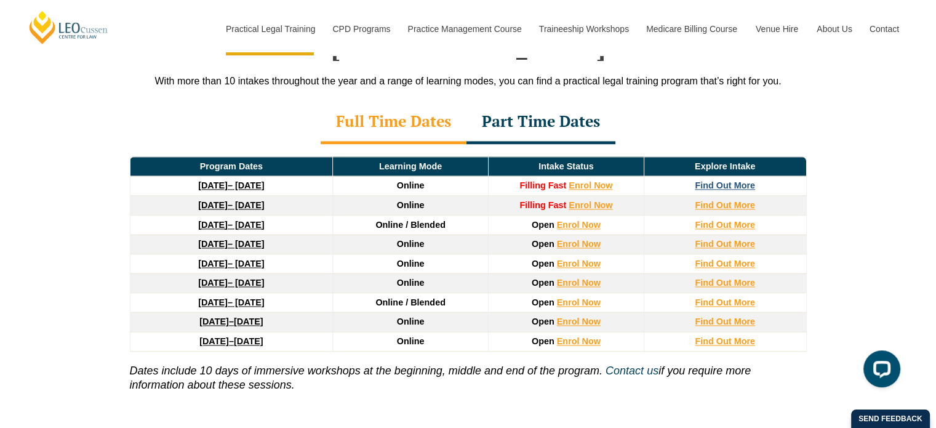
click at [705, 180] on strong "Find Out More" at bounding box center [725, 185] width 60 height 10
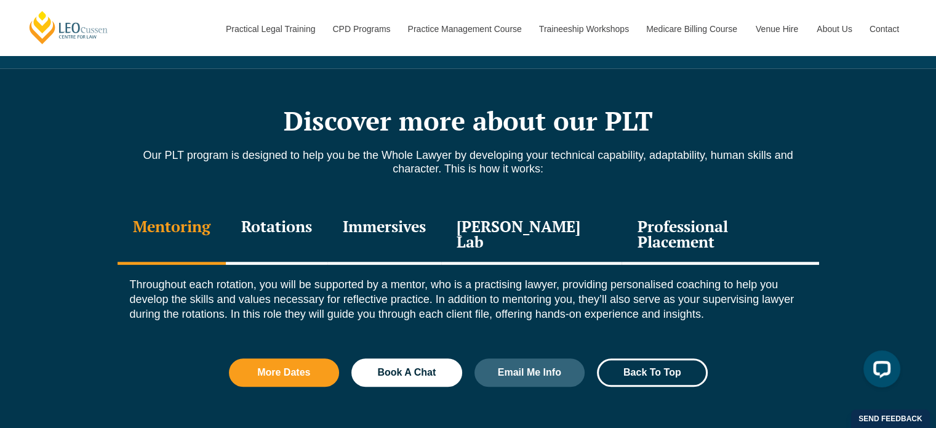
scroll to position [1293, 0]
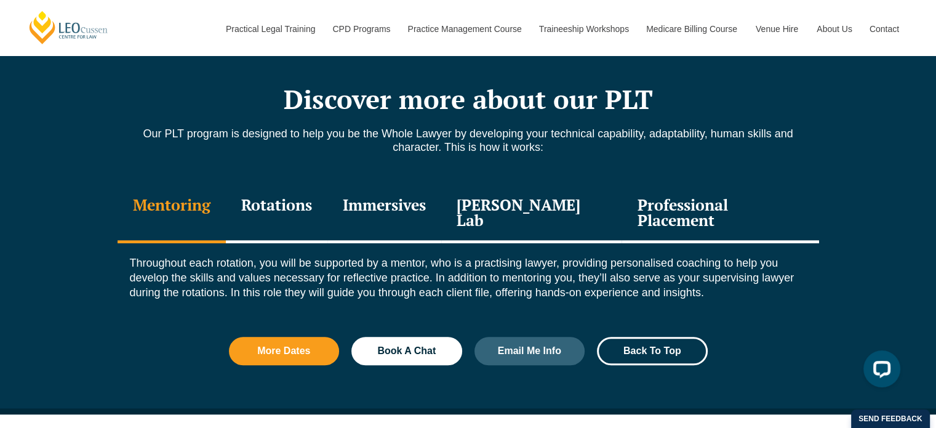
click at [286, 205] on div "Rotations" at bounding box center [277, 214] width 102 height 58
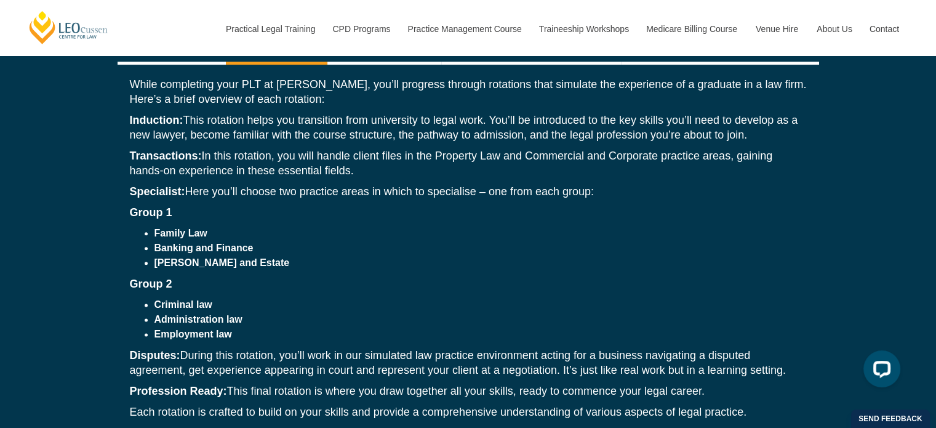
scroll to position [1354, 0]
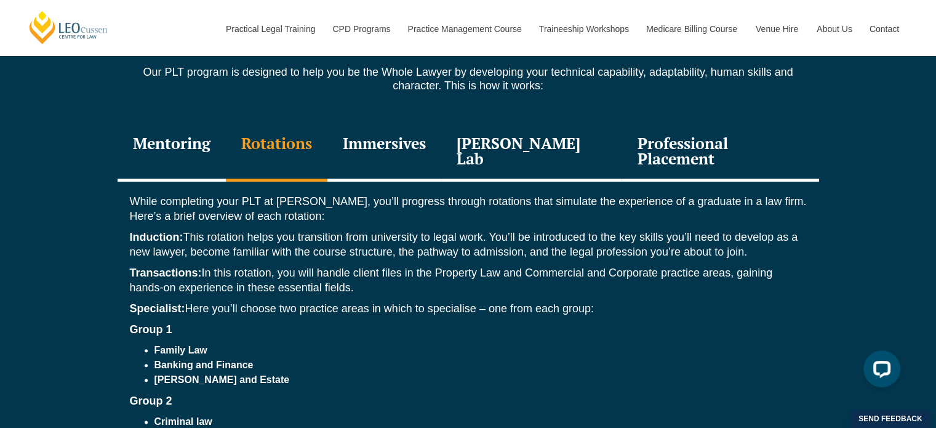
click at [412, 142] on div "Immersives" at bounding box center [384, 152] width 114 height 58
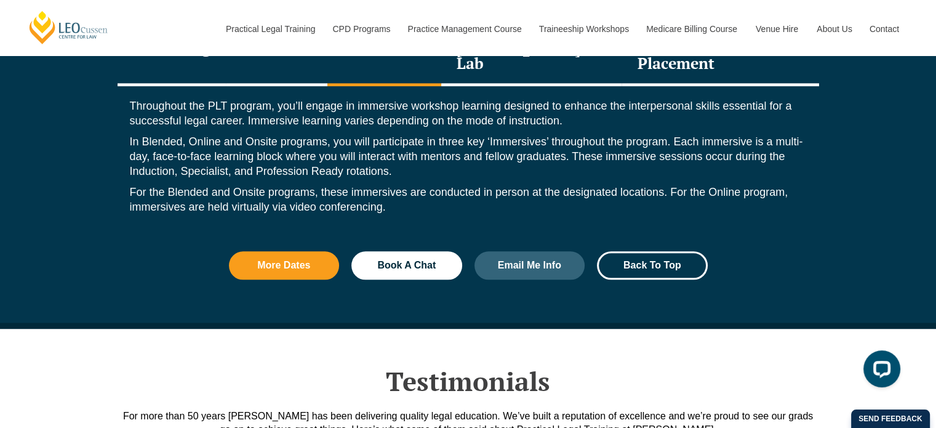
scroll to position [1477, 0]
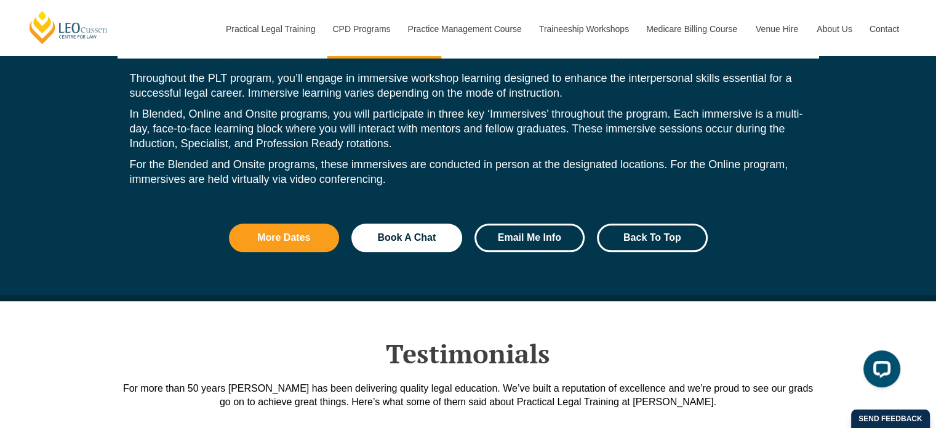
click at [497, 233] on span "Email Me Info" at bounding box center [530, 238] width 78 height 10
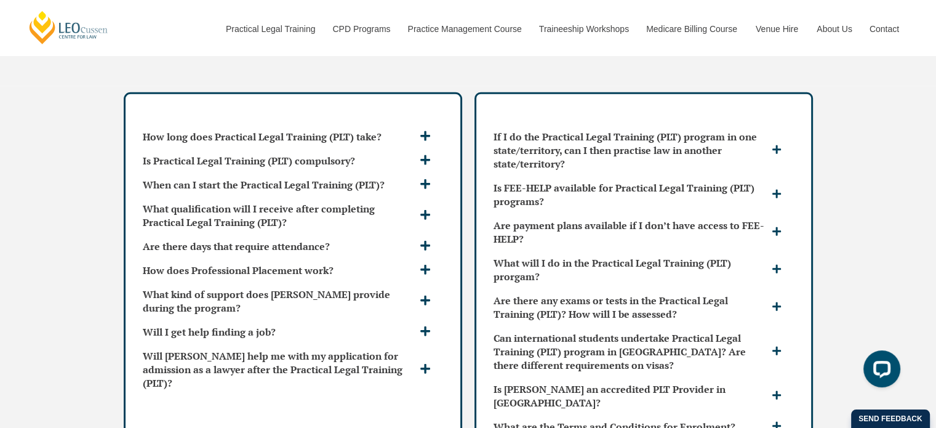
scroll to position [3272, 0]
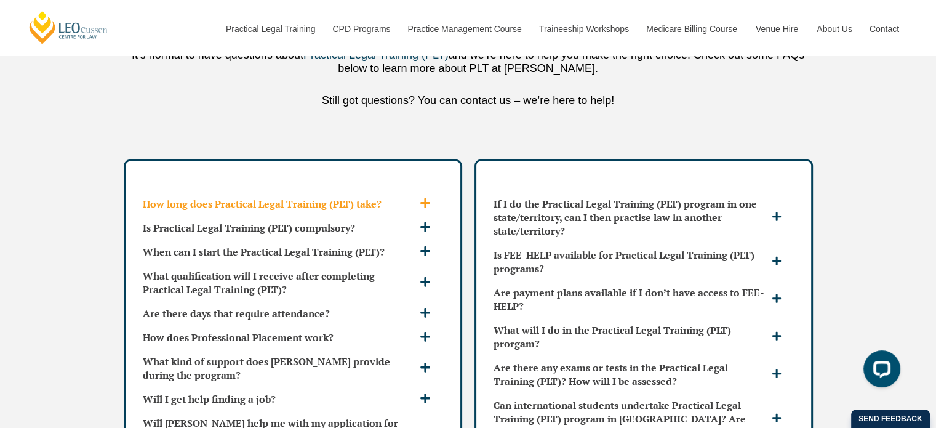
click at [417, 192] on div "How long does Practical Legal Training (PLT) take?" at bounding box center [293, 203] width 310 height 23
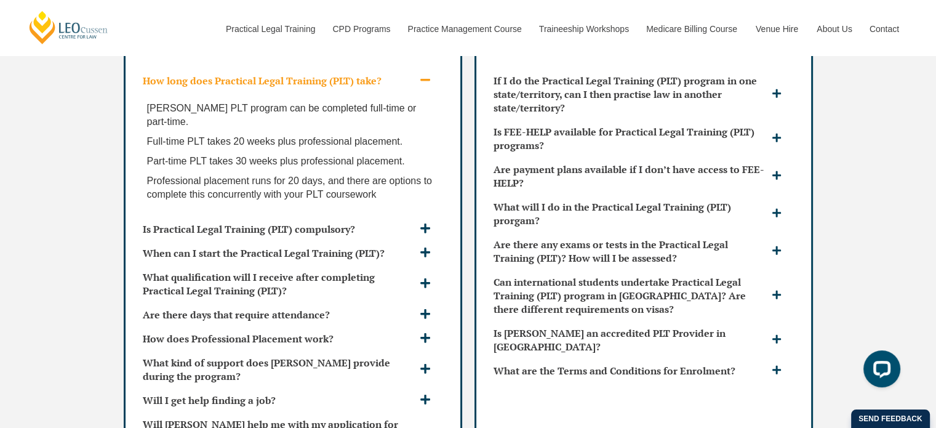
scroll to position [3456, 0]
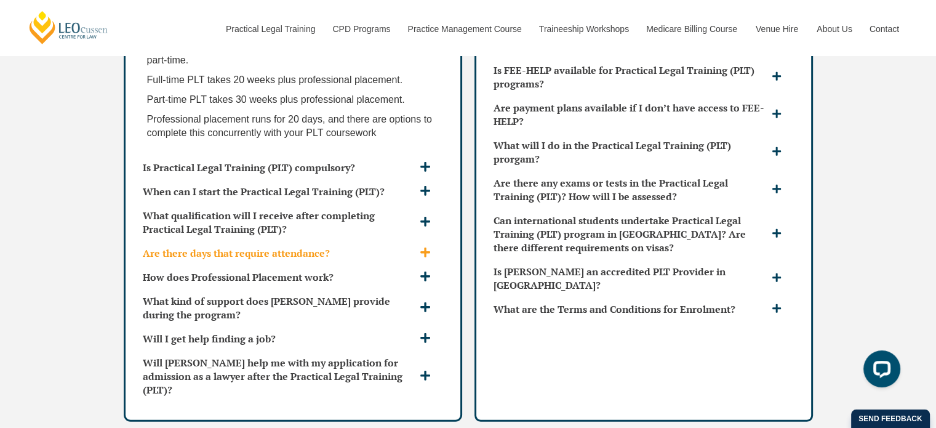
click at [423, 247] on icon at bounding box center [425, 252] width 10 height 10
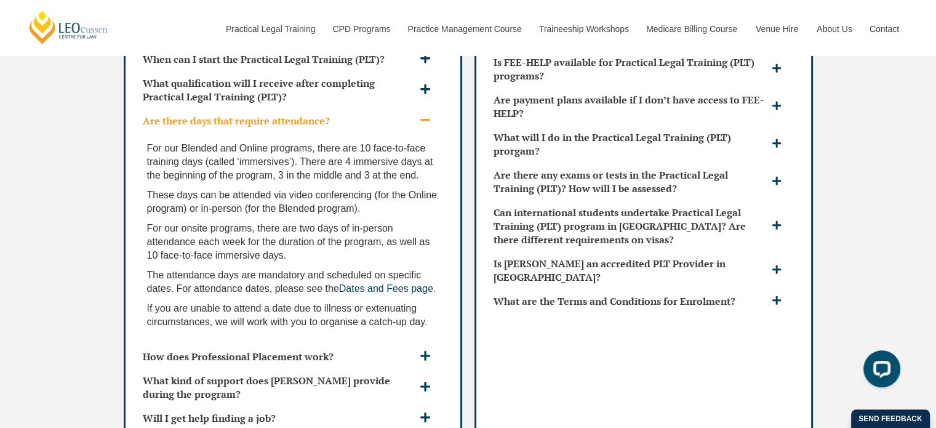
scroll to position [3518, 0]
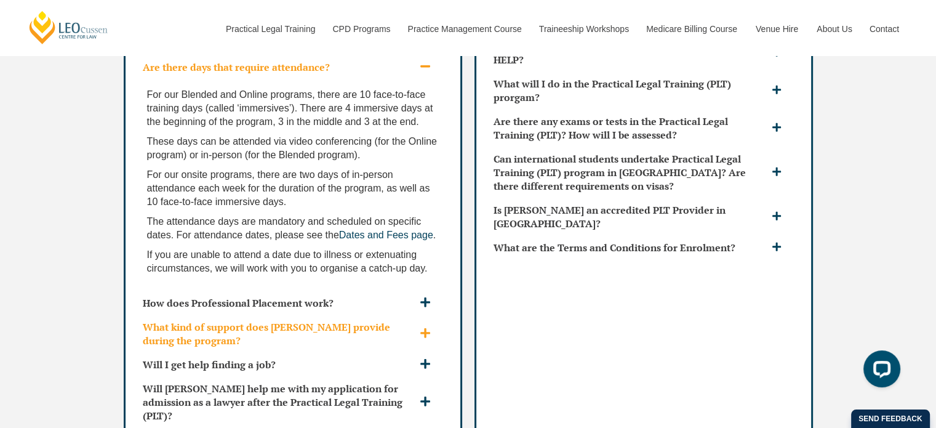
click at [433, 327] on span at bounding box center [427, 333] width 20 height 13
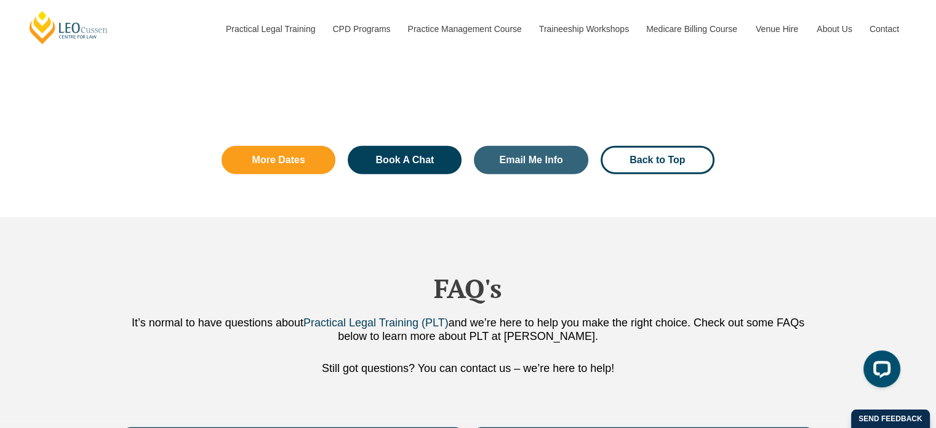
scroll to position [2902, 0]
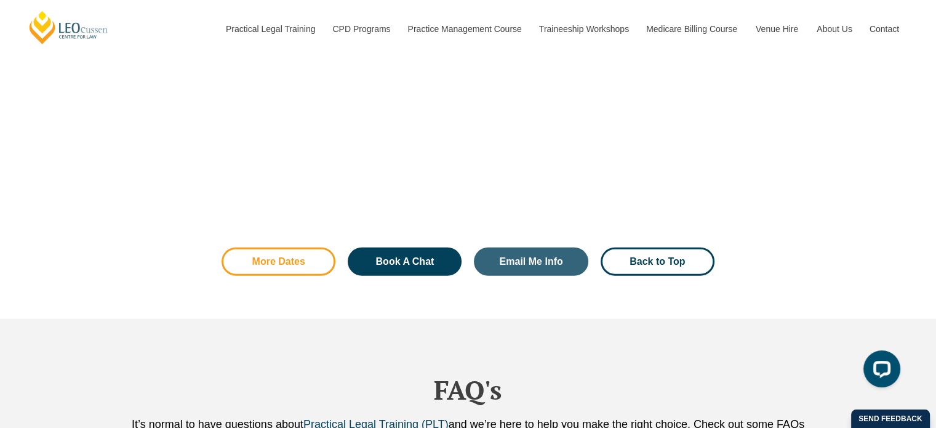
click at [286, 257] on span "More Dates" at bounding box center [278, 262] width 53 height 10
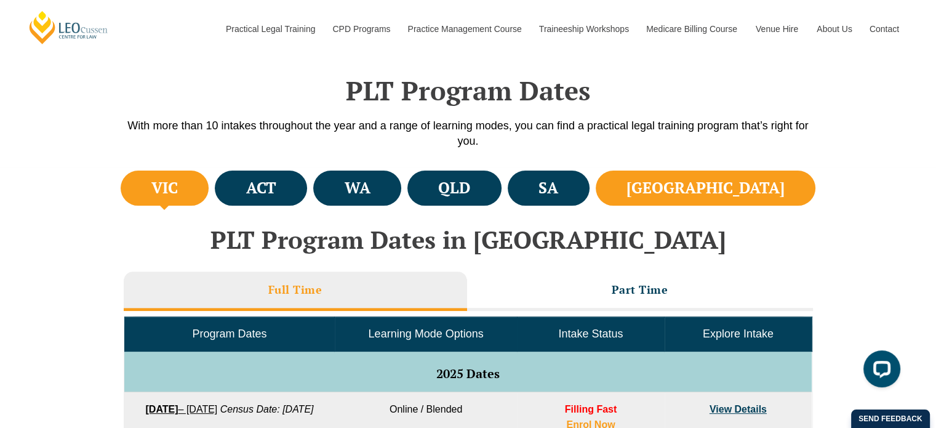
scroll to position [369, 0]
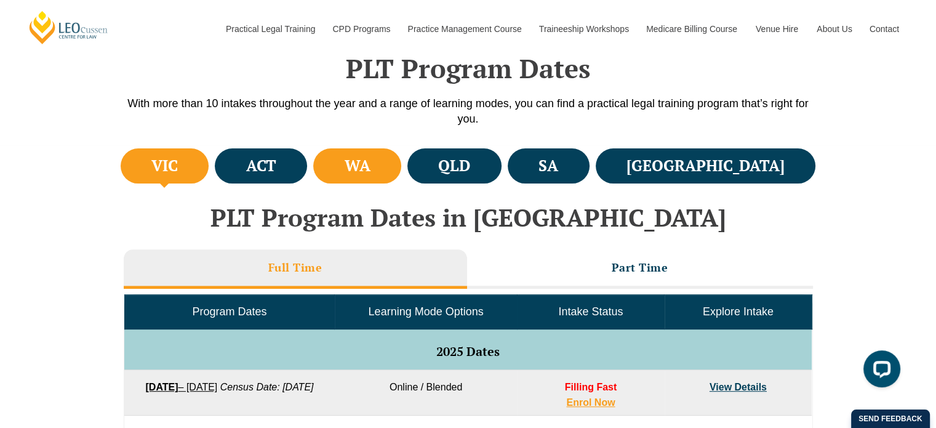
click at [394, 161] on li "WA" at bounding box center [357, 165] width 88 height 35
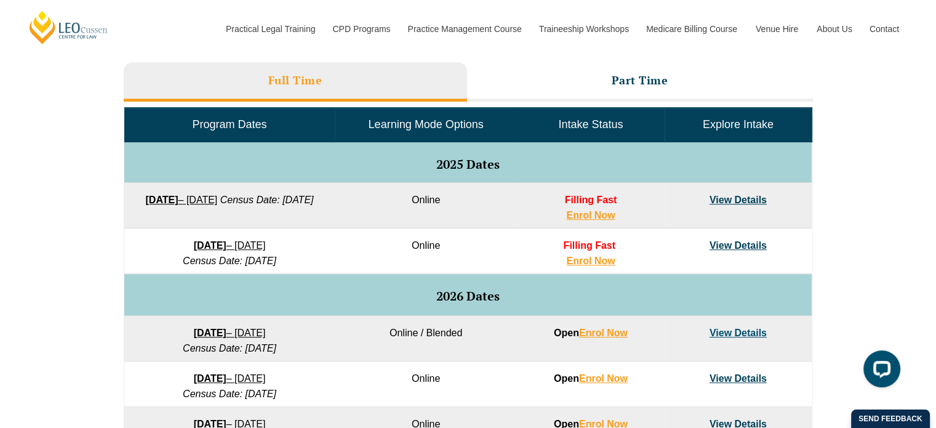
scroll to position [554, 0]
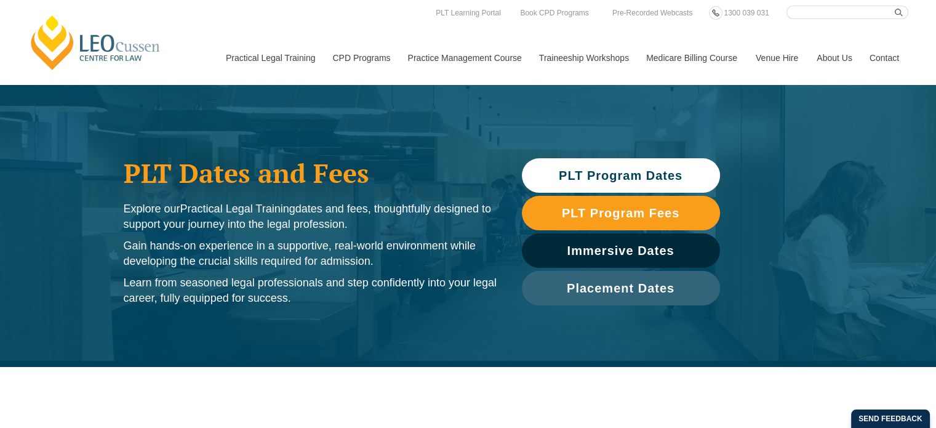
click at [638, 177] on span "PLT Program Dates" at bounding box center [621, 175] width 124 height 12
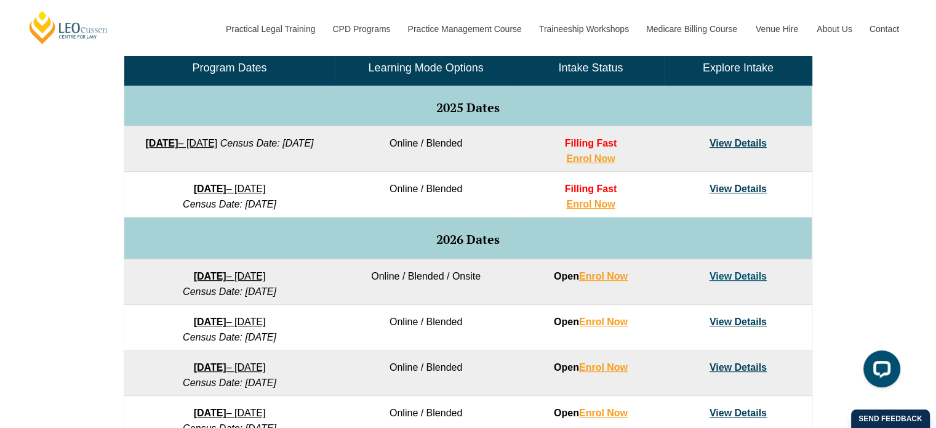
click at [748, 142] on link "View Details" at bounding box center [738, 143] width 57 height 10
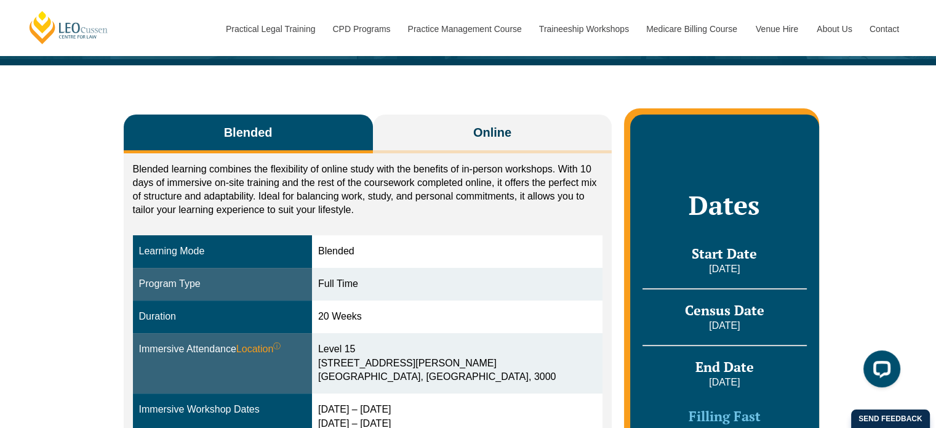
scroll to position [185, 0]
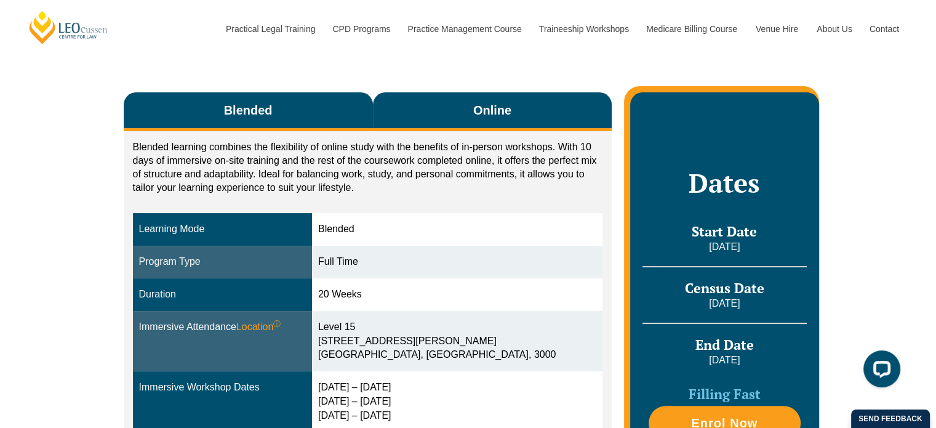
click at [512, 108] on button "Online" at bounding box center [492, 111] width 239 height 39
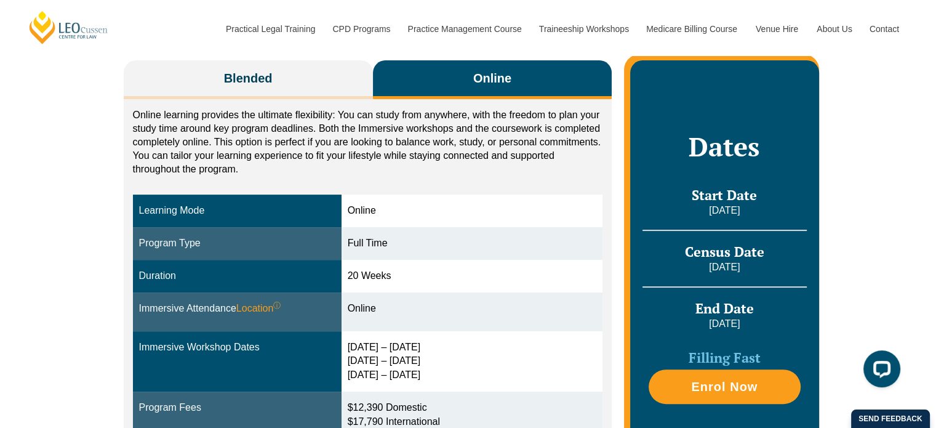
scroll to position [246, 0]
